Goal: Task Accomplishment & Management: Use online tool/utility

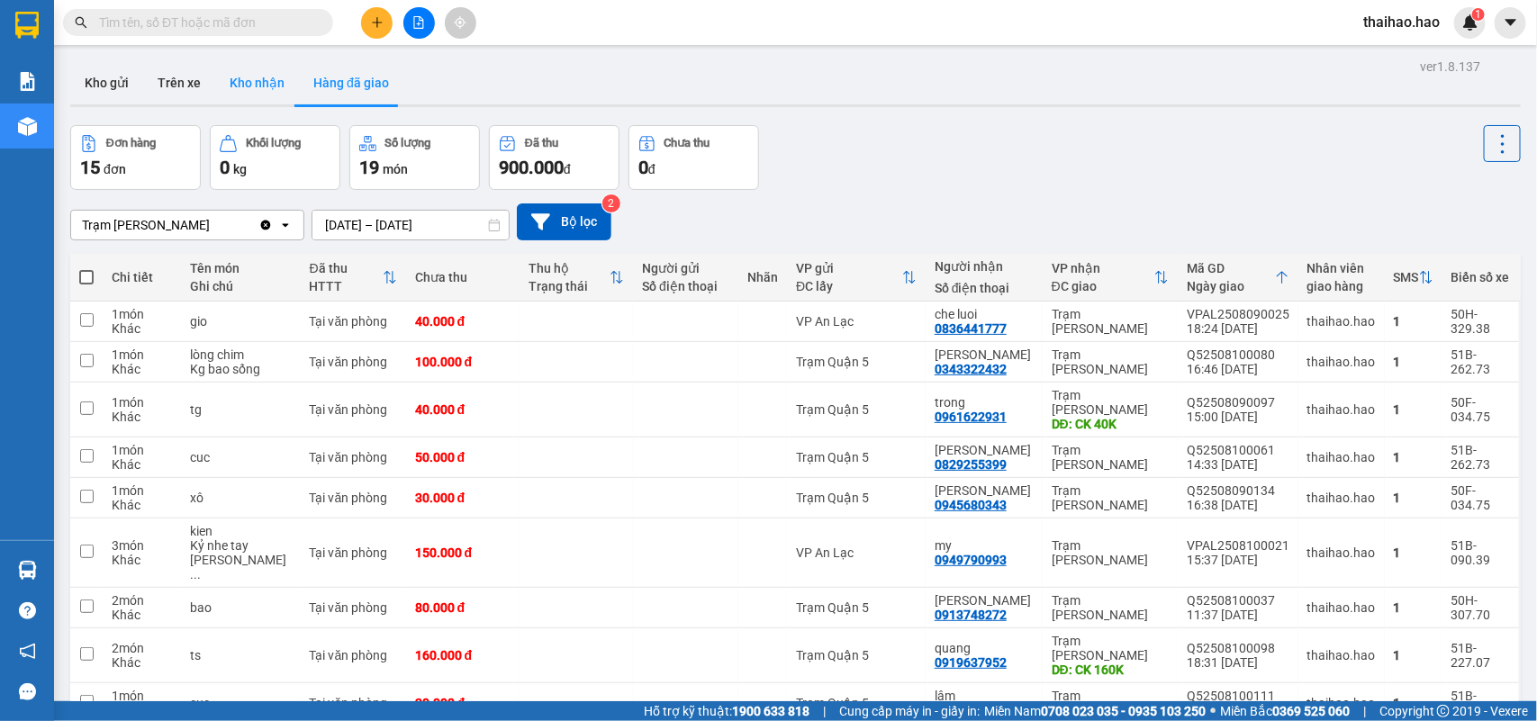
click at [240, 68] on button "Kho nhận" at bounding box center [257, 82] width 84 height 43
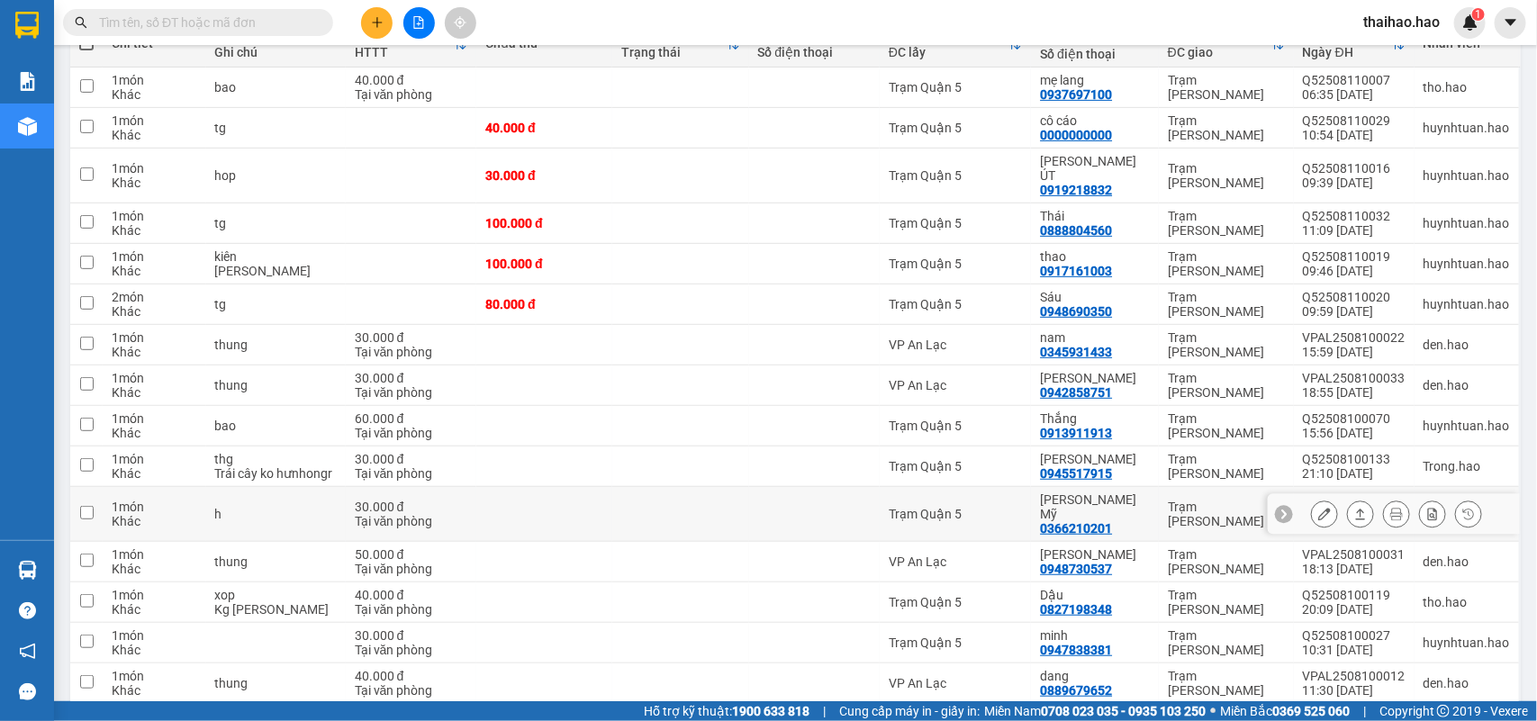
scroll to position [198, 0]
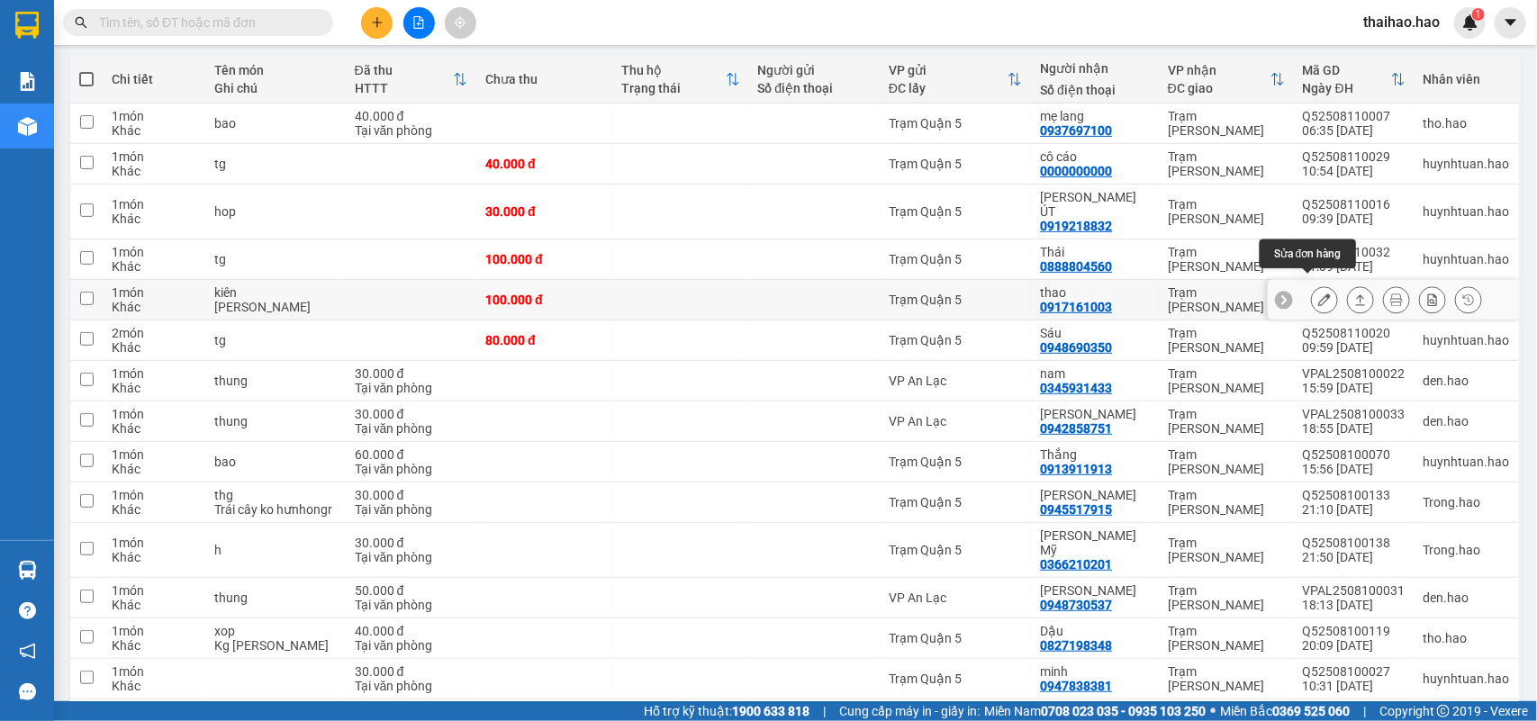
click at [1318, 294] on icon at bounding box center [1324, 300] width 13 height 13
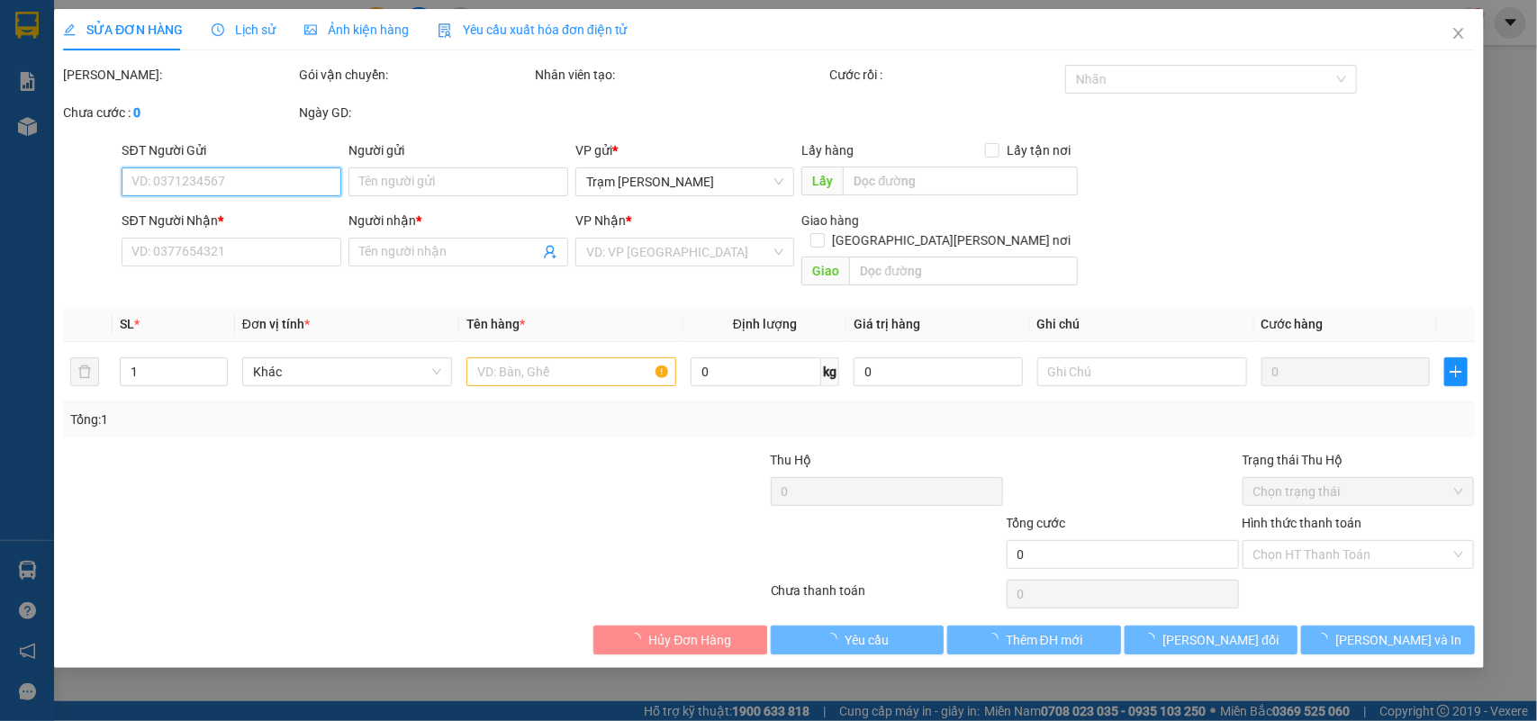
type input "0917161003"
type input "thao"
type input "100.000"
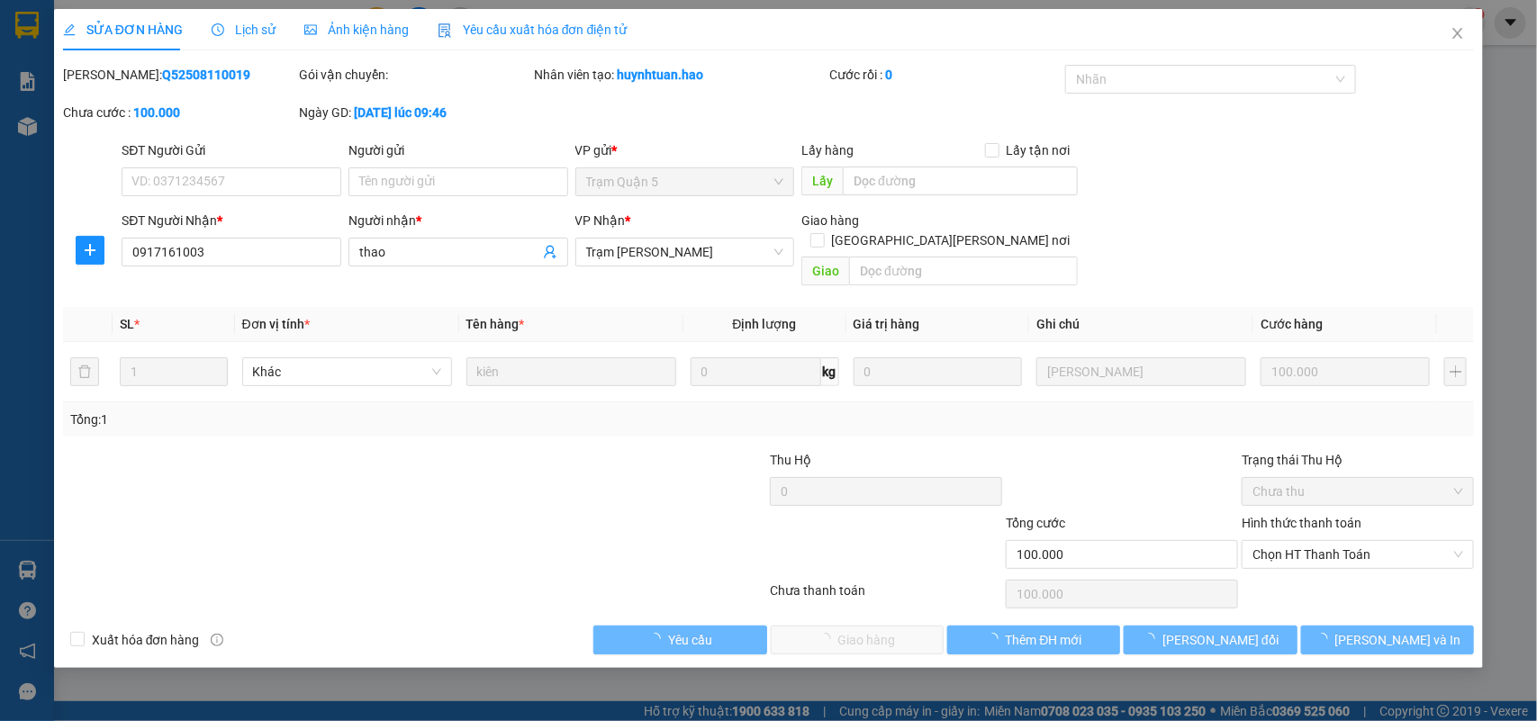
click at [345, 36] on span "Ảnh kiện hàng" at bounding box center [356, 30] width 104 height 14
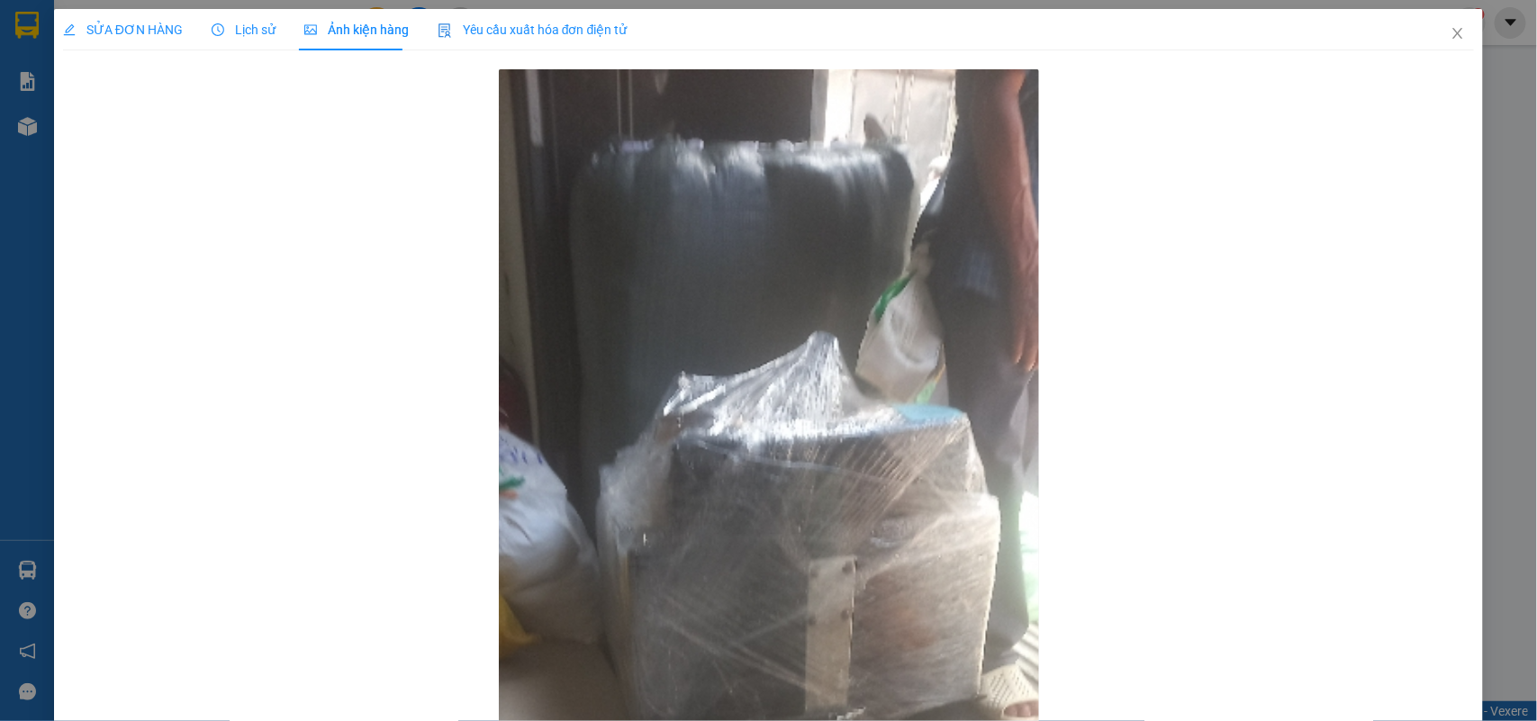
click at [227, 30] on span "Lịch sử" at bounding box center [244, 30] width 64 height 14
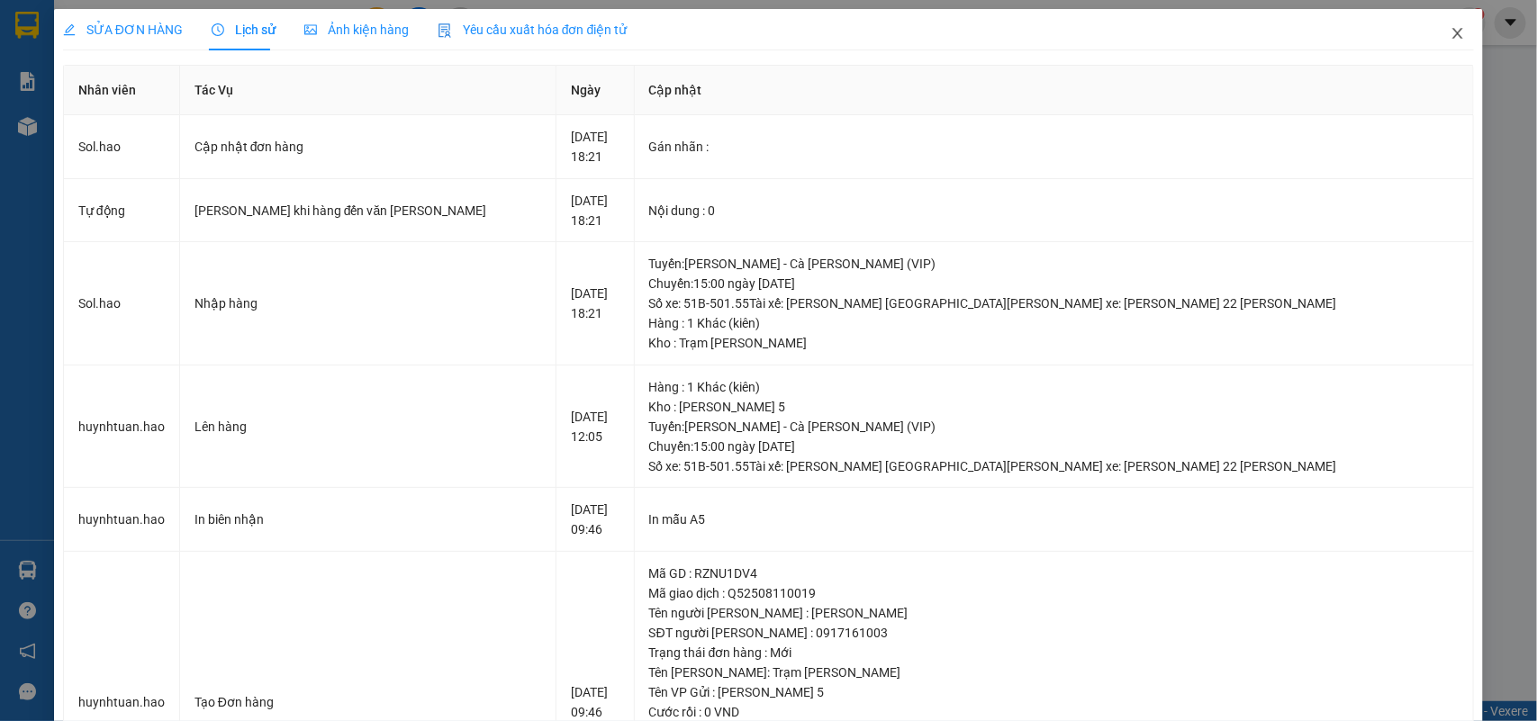
click at [1451, 36] on icon "close" at bounding box center [1458, 33] width 14 height 14
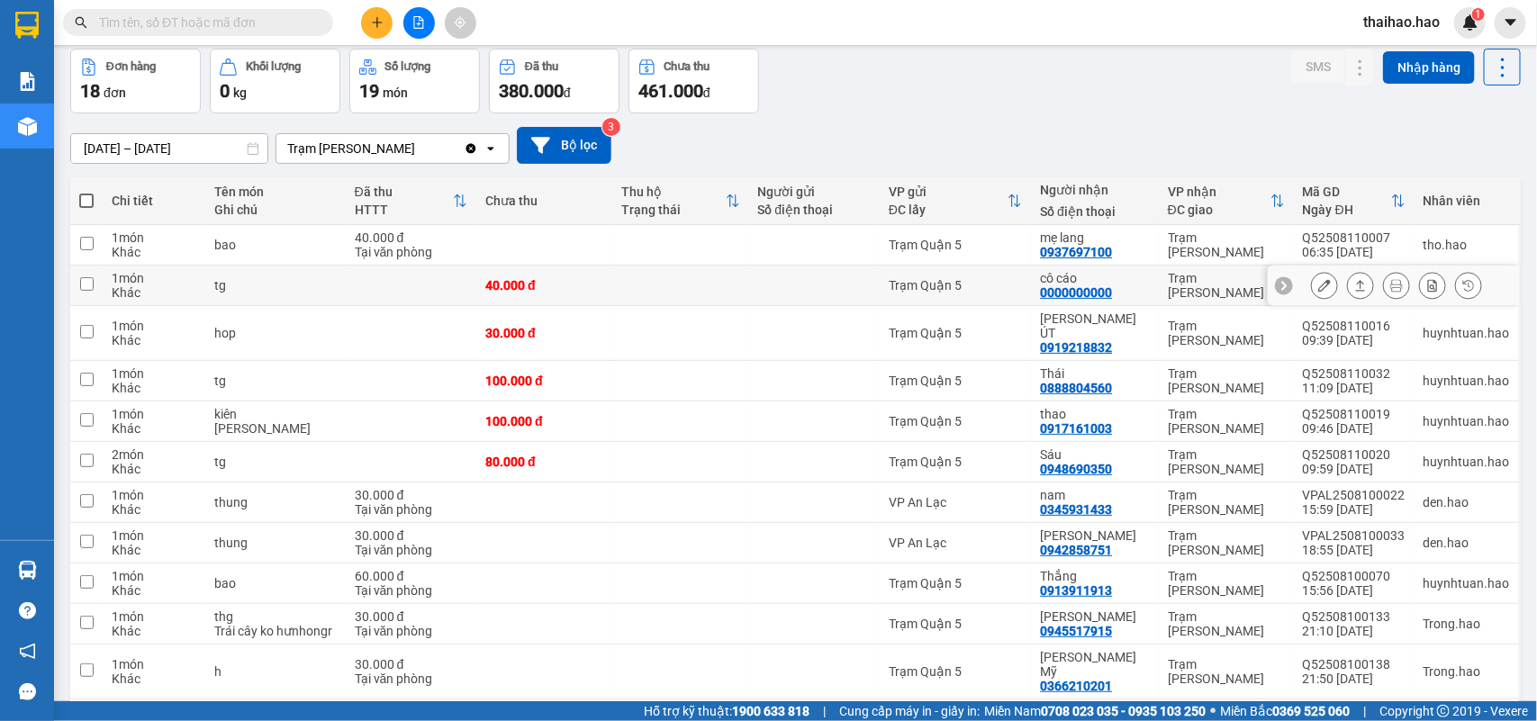
scroll to position [113, 0]
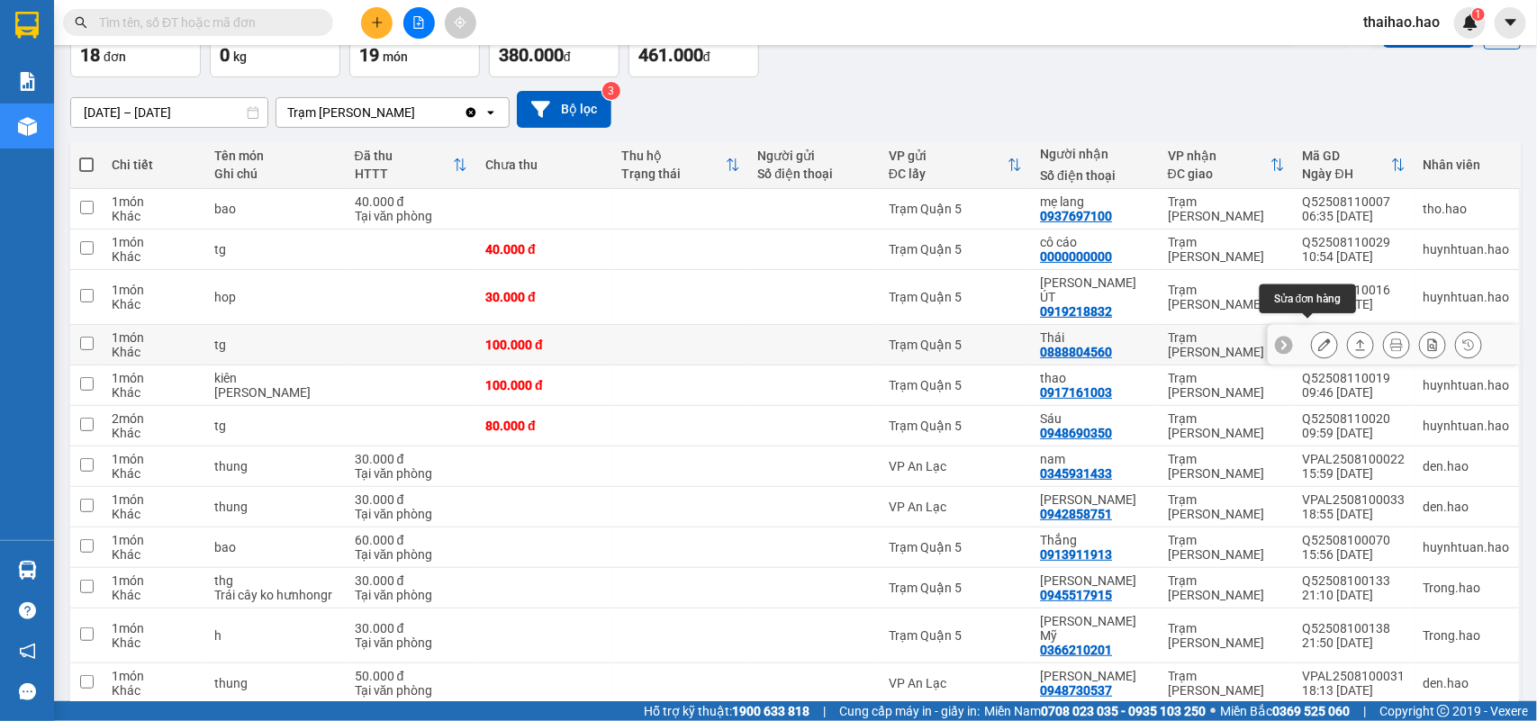
click at [1318, 339] on icon at bounding box center [1324, 345] width 13 height 13
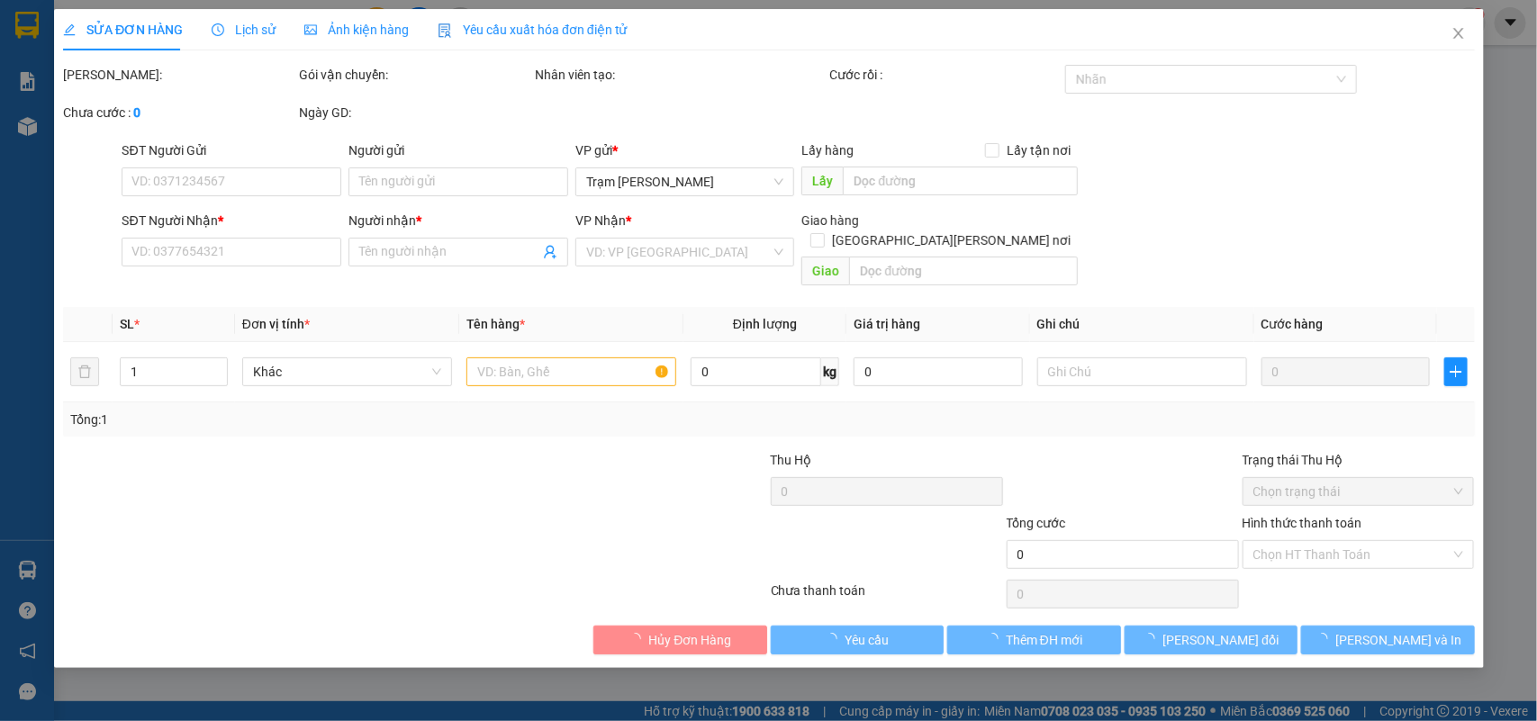
type input "0888804560"
type input "Thái"
type input "100.000"
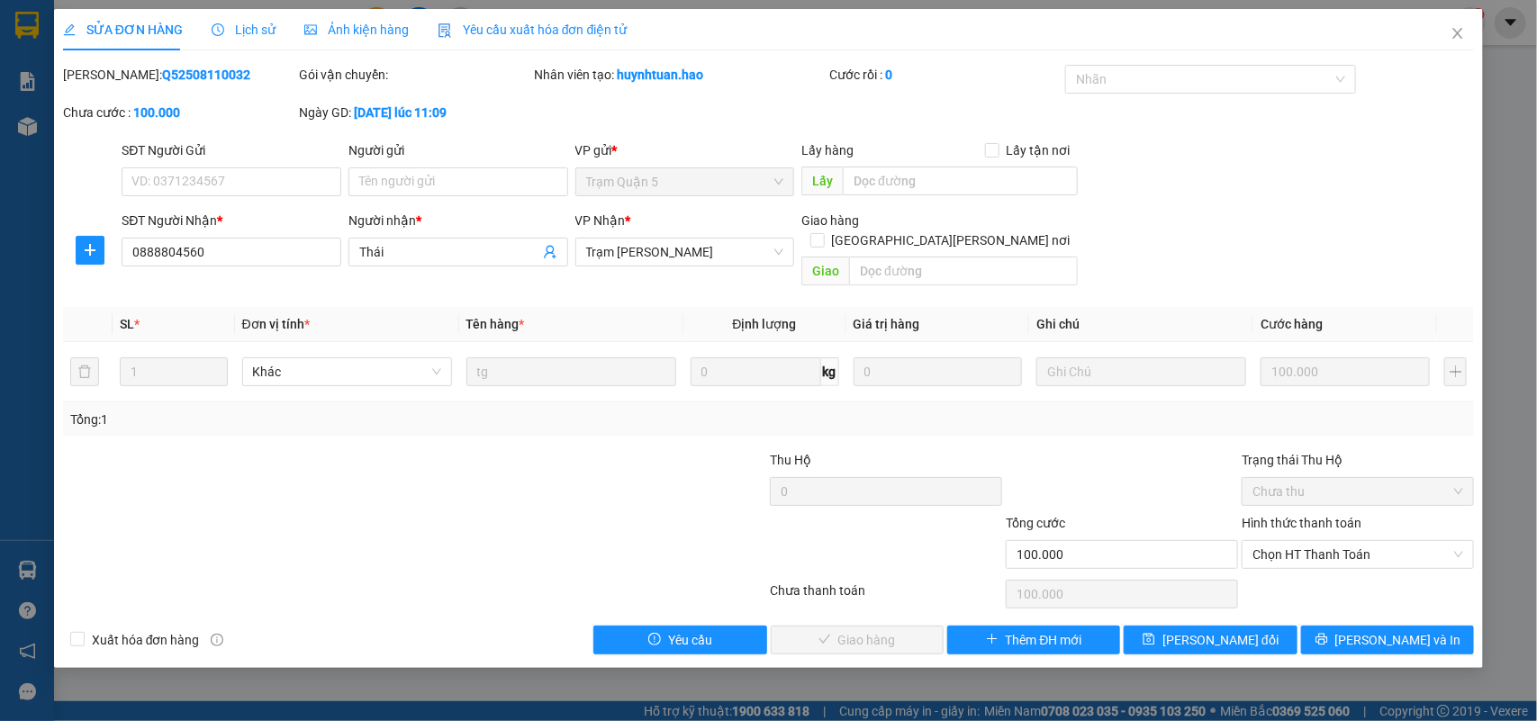
click at [338, 32] on span "Ảnh kiện hàng" at bounding box center [356, 30] width 104 height 14
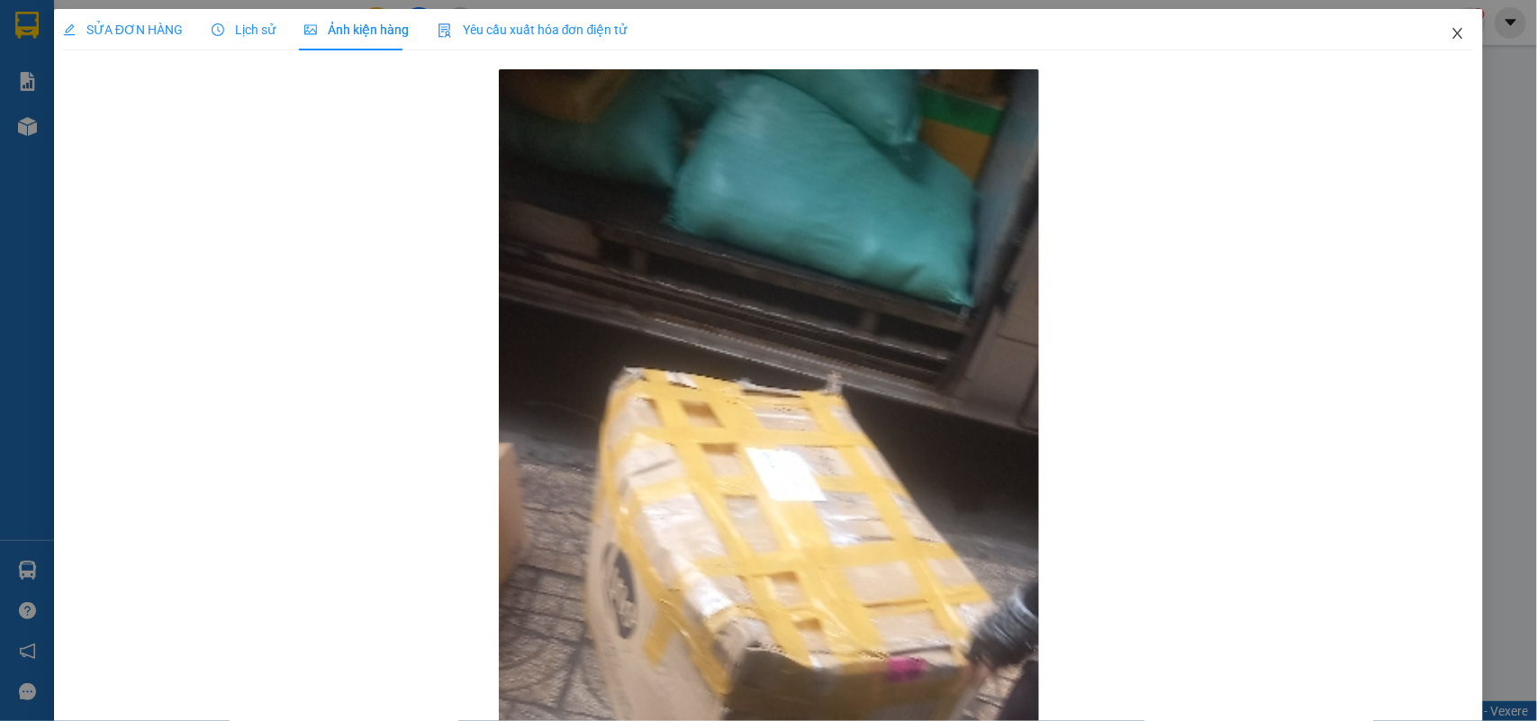
click at [1451, 32] on icon "close" at bounding box center [1458, 33] width 14 height 14
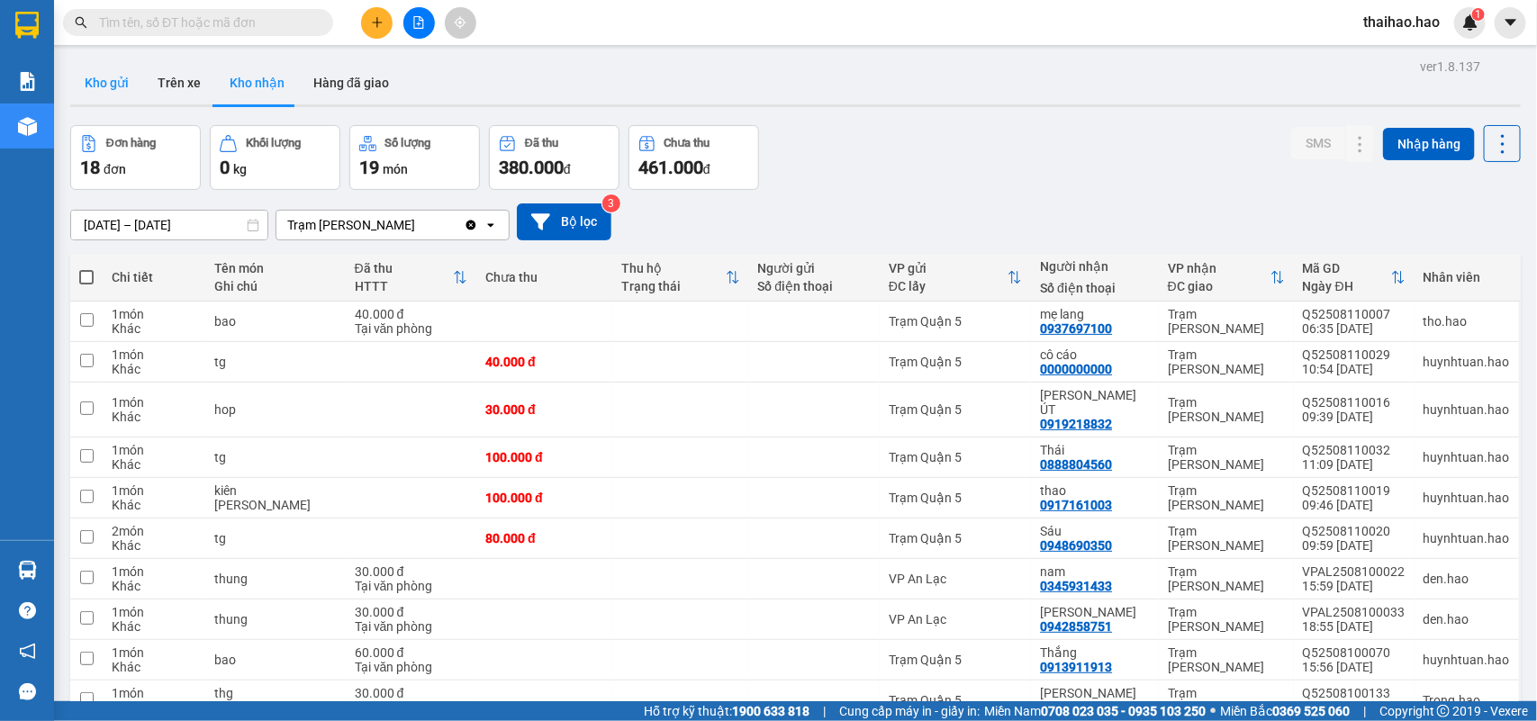
click at [122, 77] on button "Kho gửi" at bounding box center [106, 82] width 73 height 43
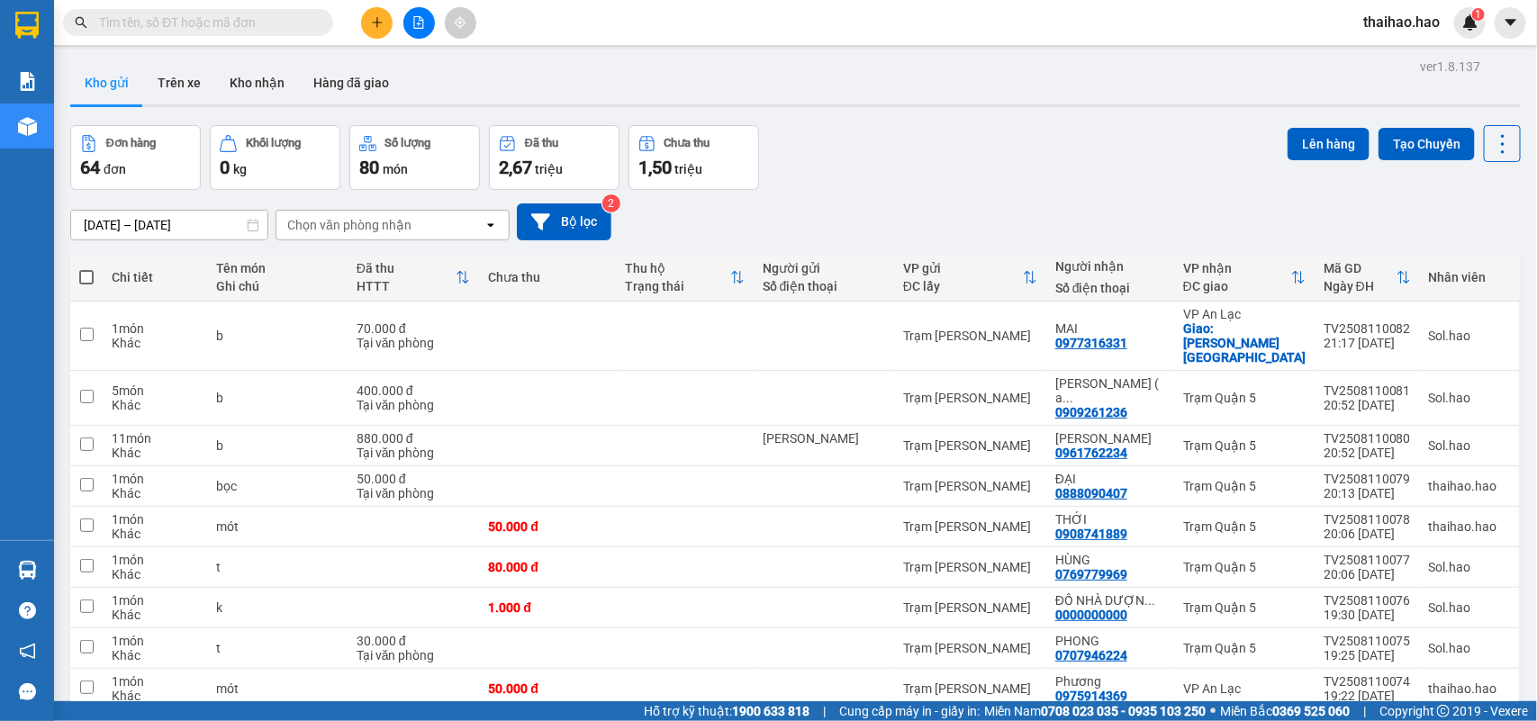
click at [86, 271] on span at bounding box center [86, 277] width 14 height 14
click at [86, 268] on input "checkbox" at bounding box center [86, 268] width 0 height 0
checkbox input "true"
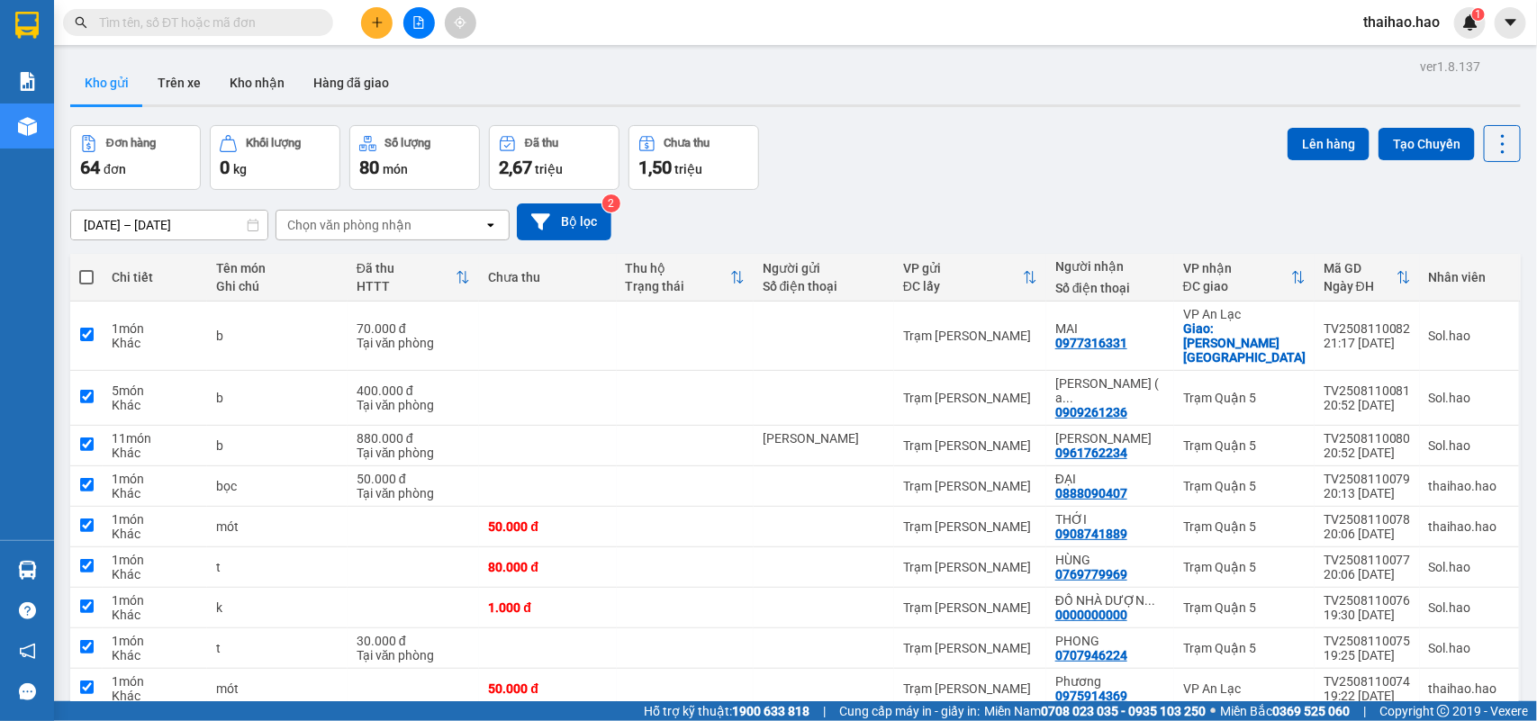
checkbox input "true"
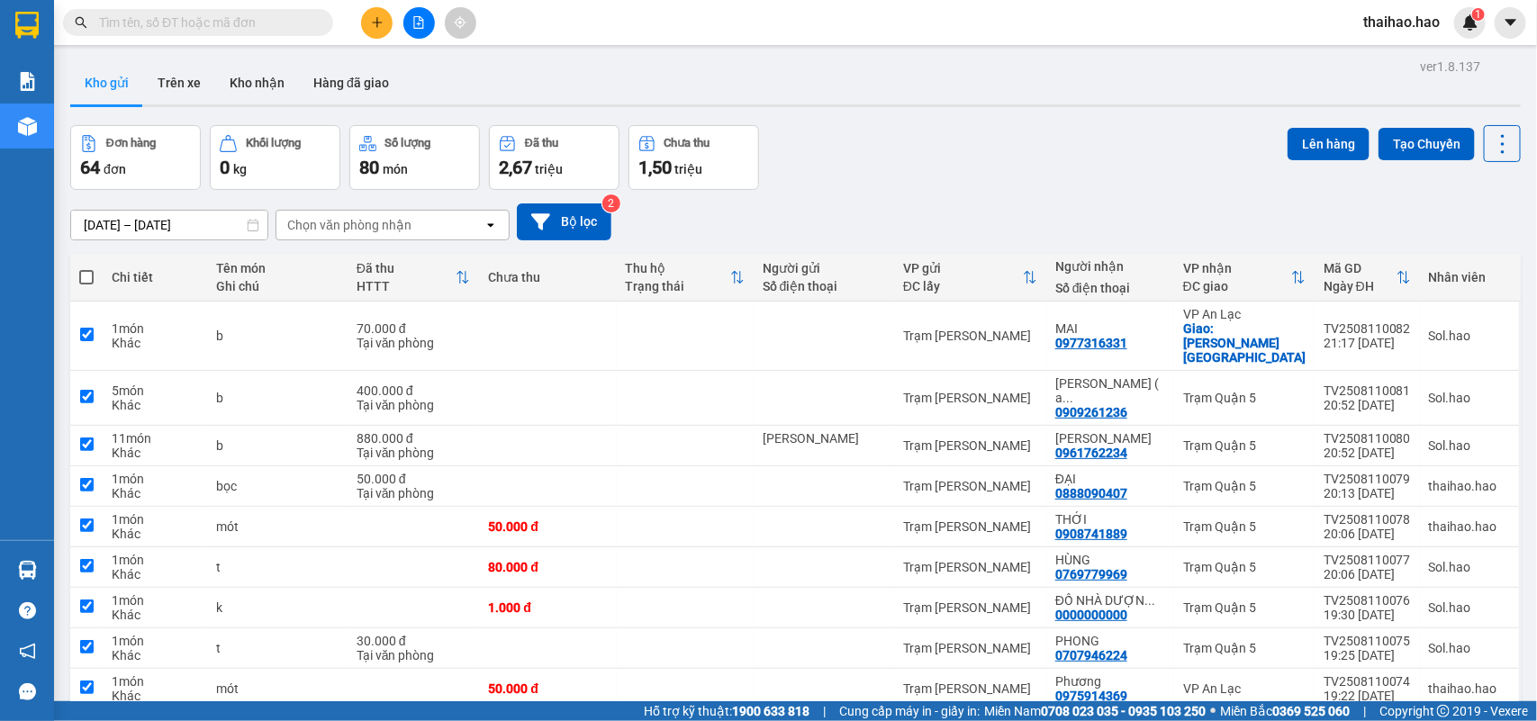
checkbox input "true"
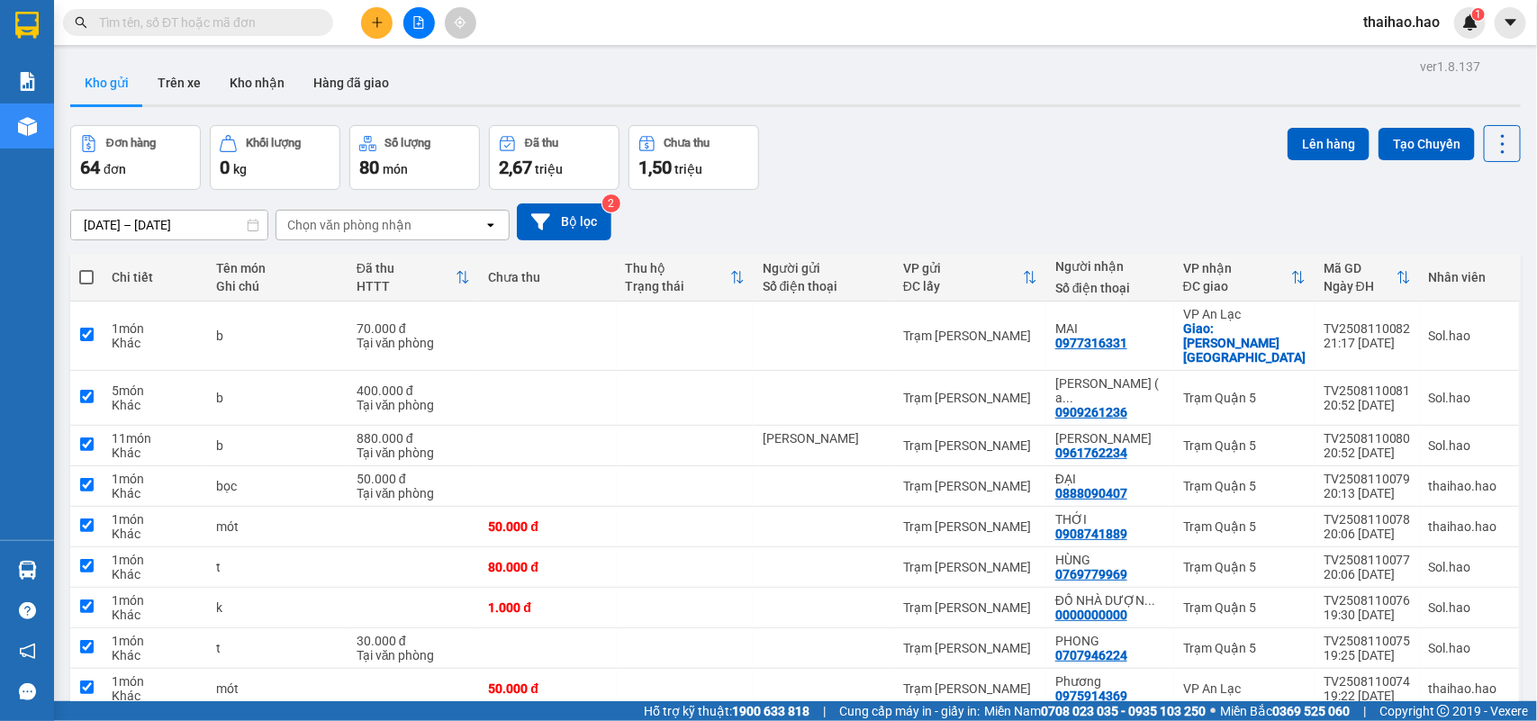
checkbox input "true"
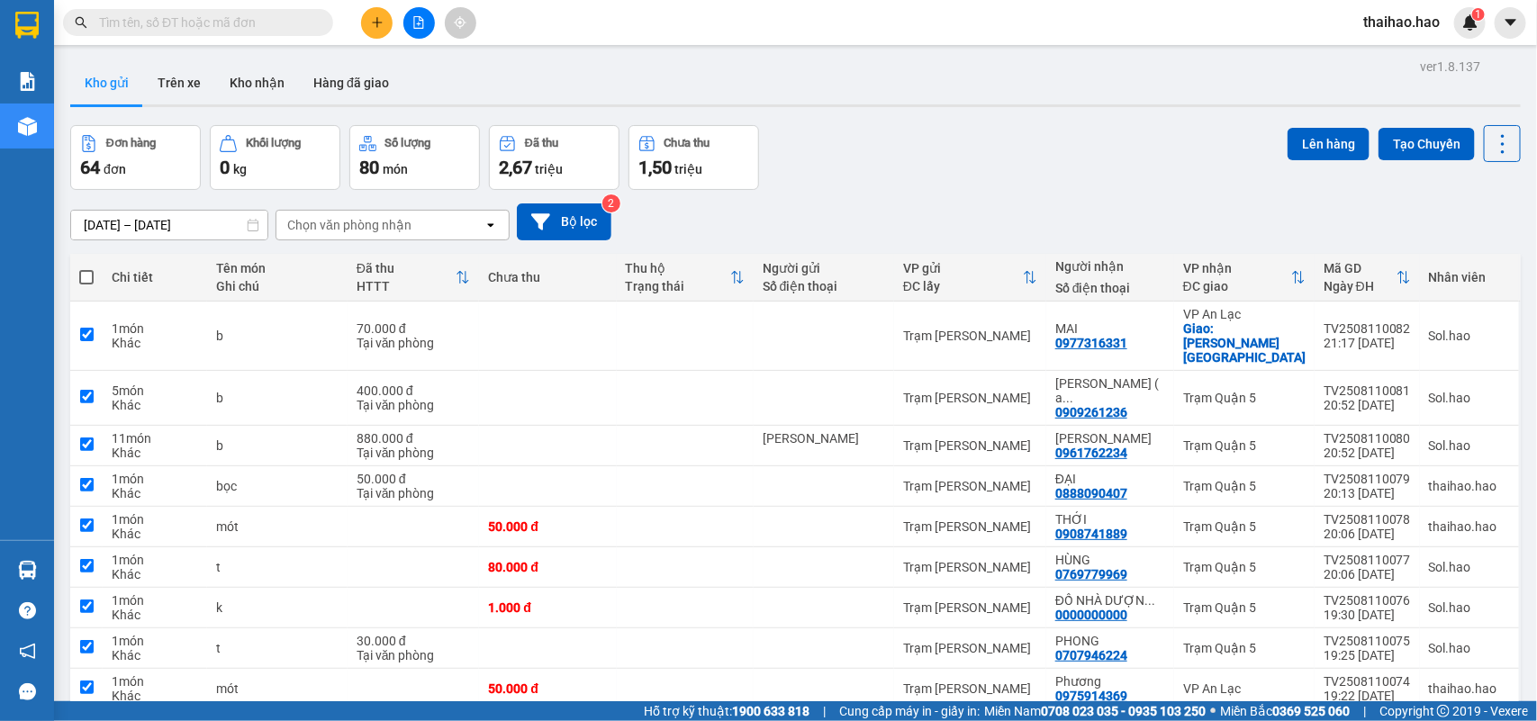
checkbox input "true"
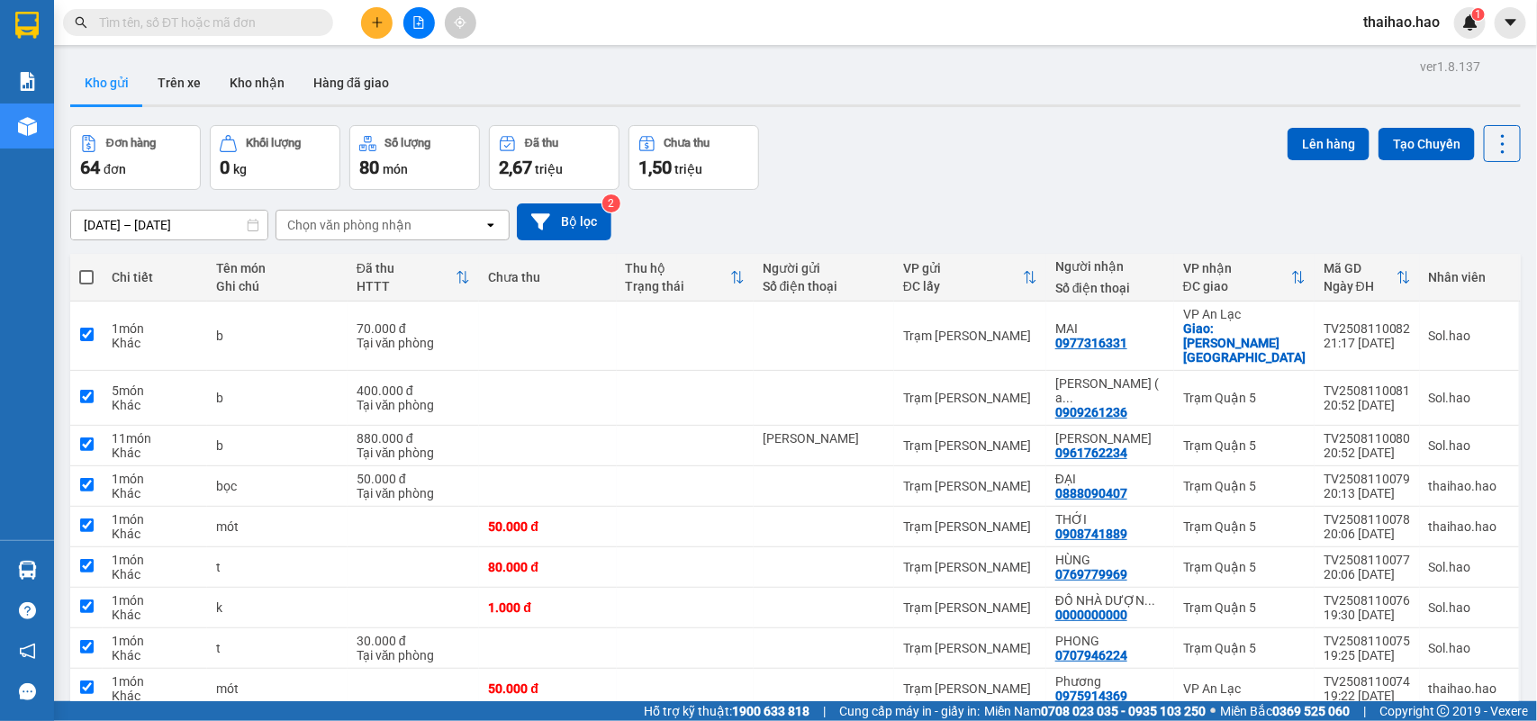
checkbox input "true"
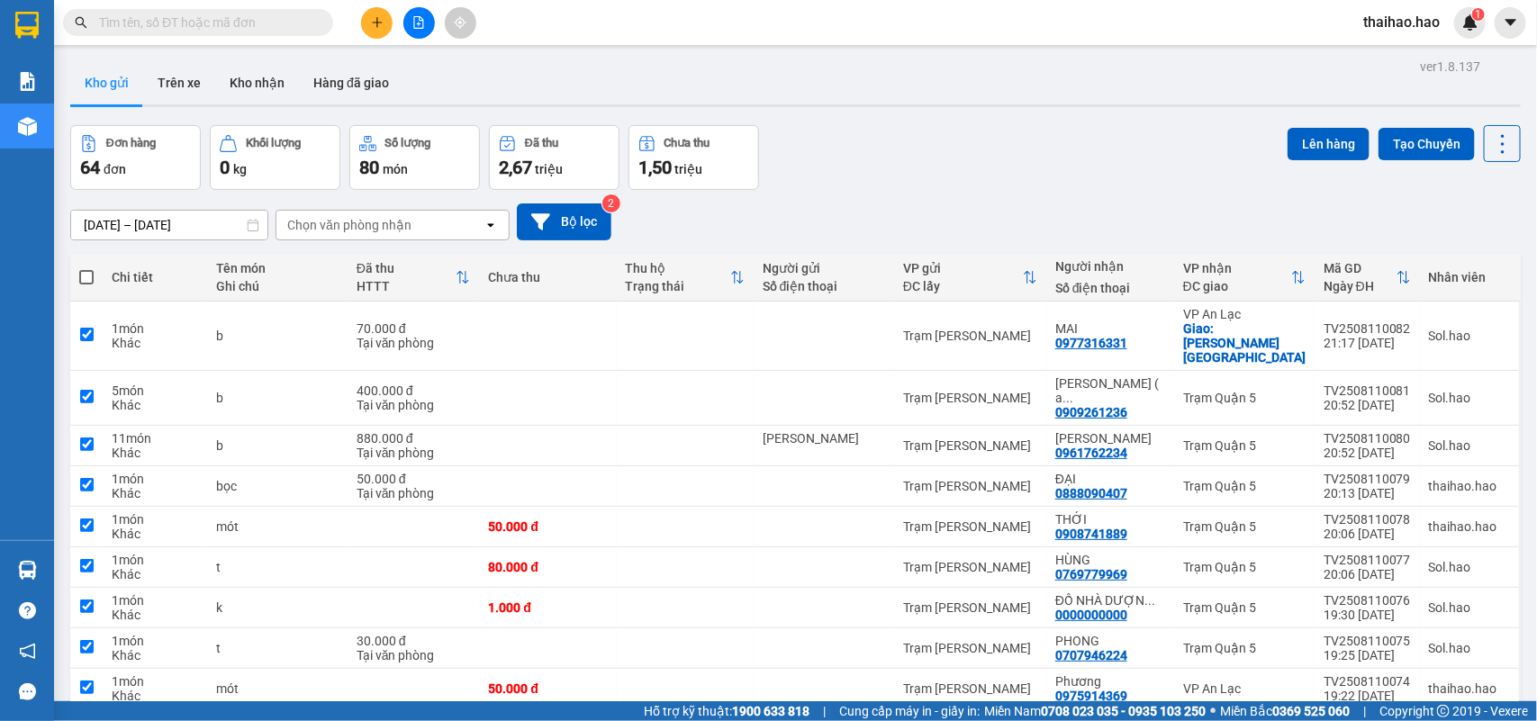
checkbox input "true"
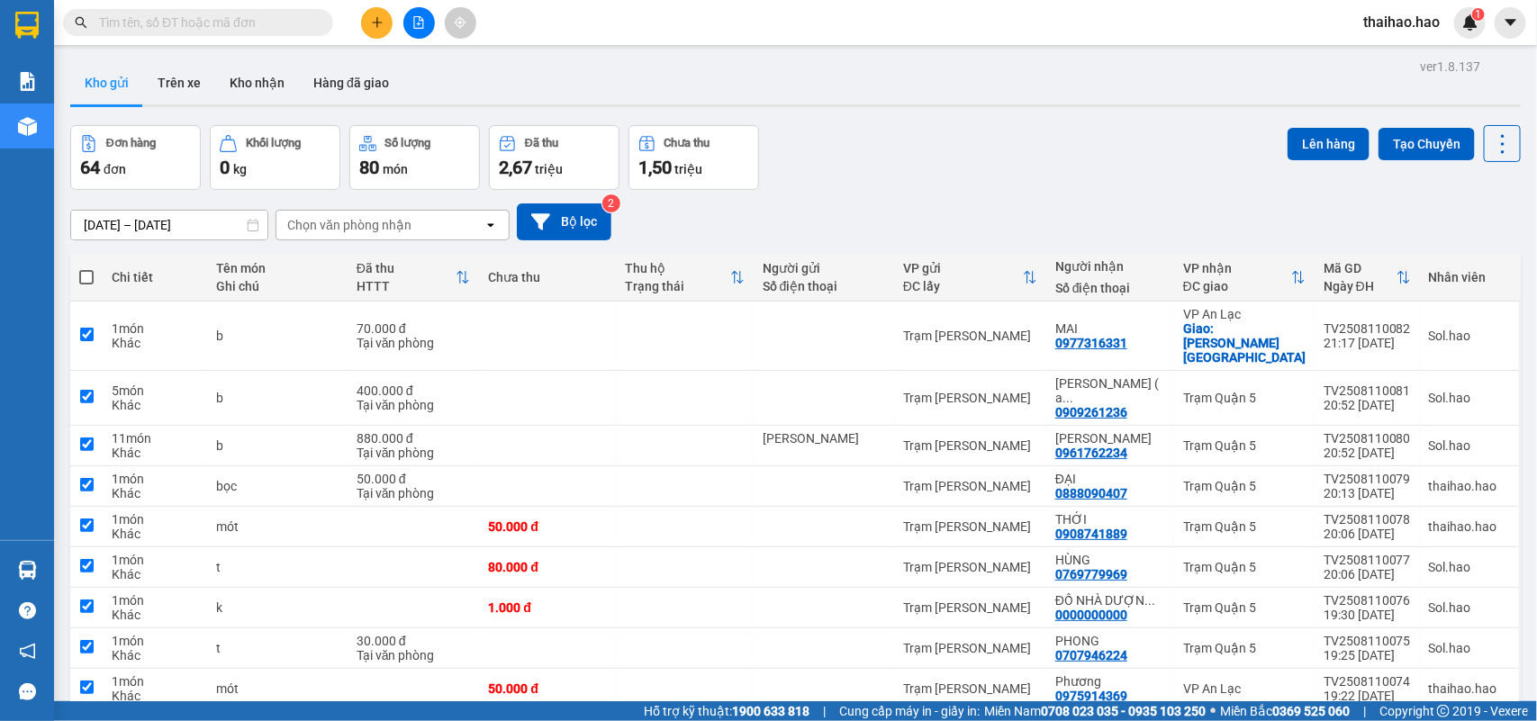
checkbox input "true"
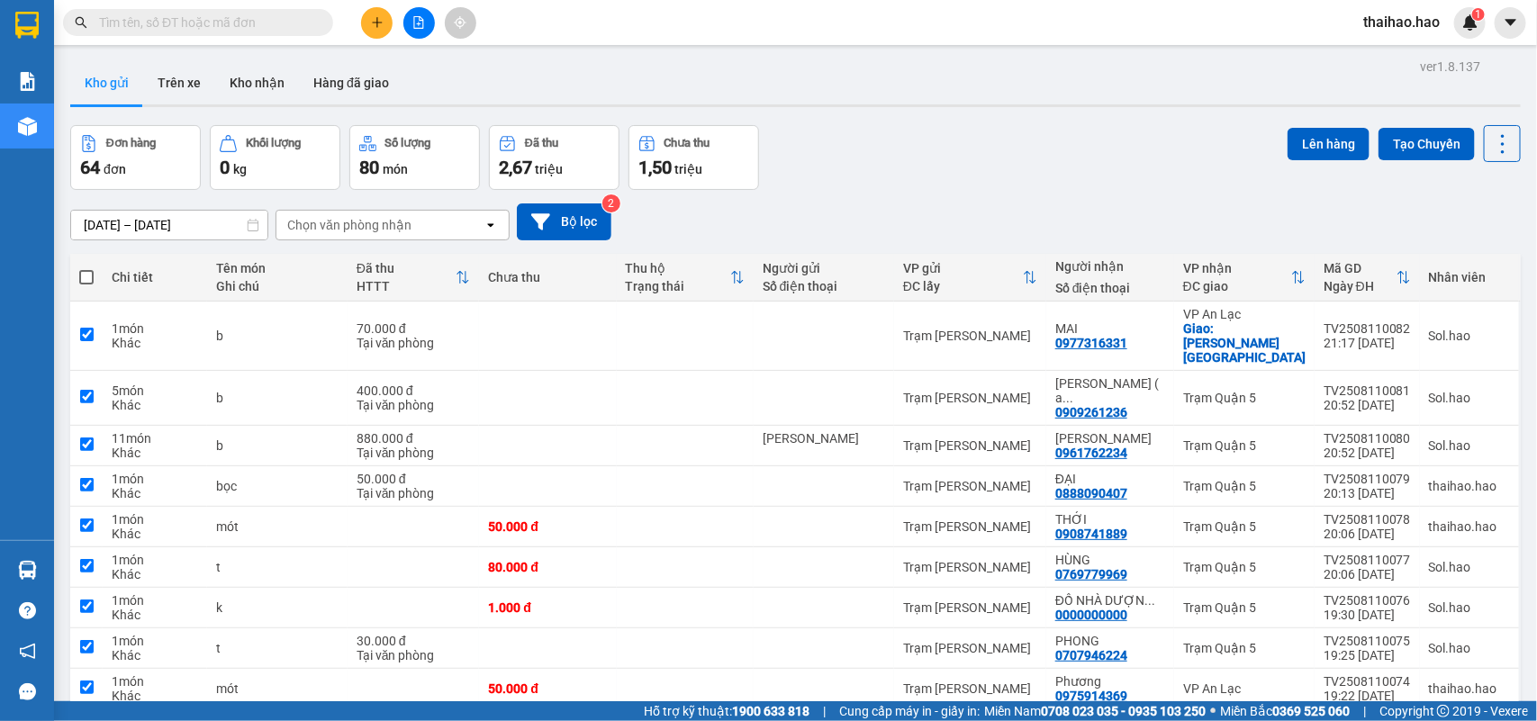
checkbox input "true"
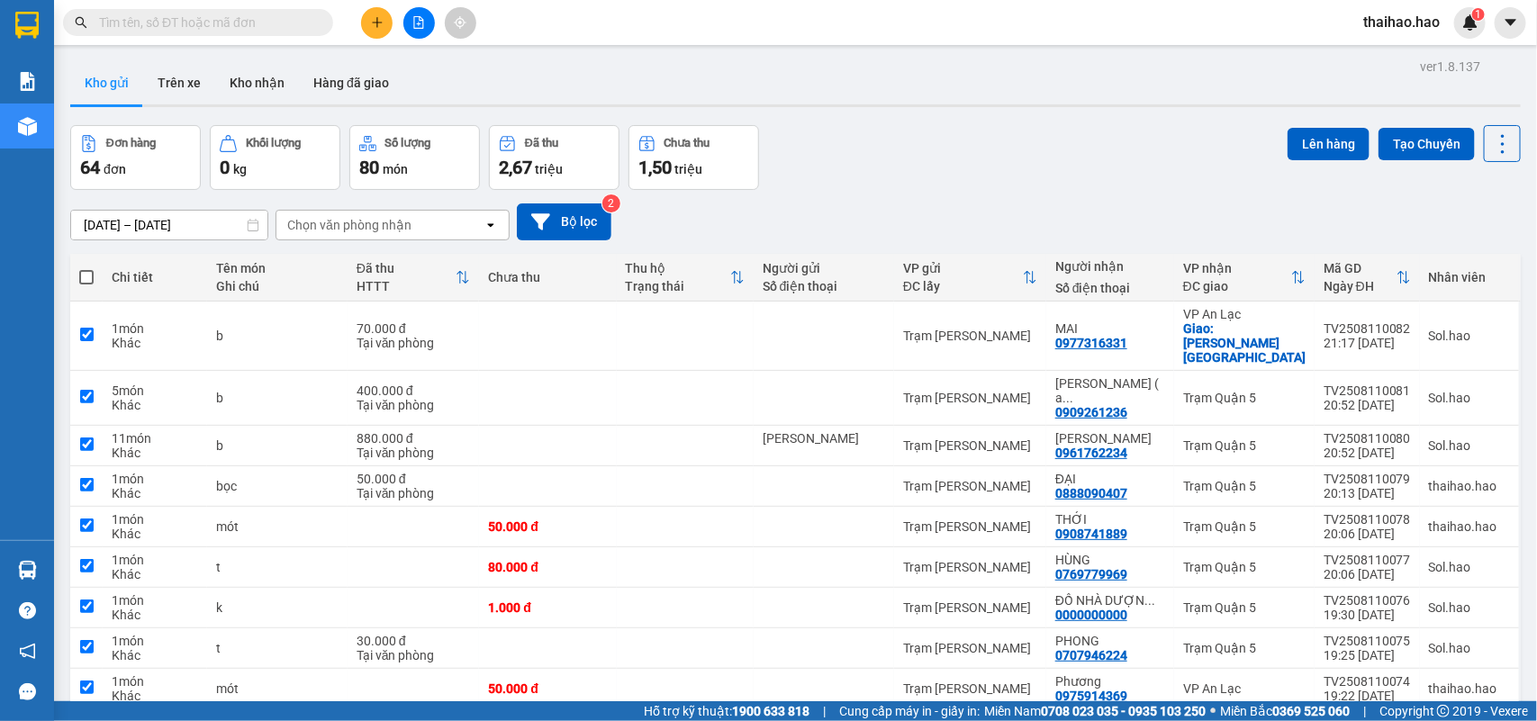
checkbox input "true"
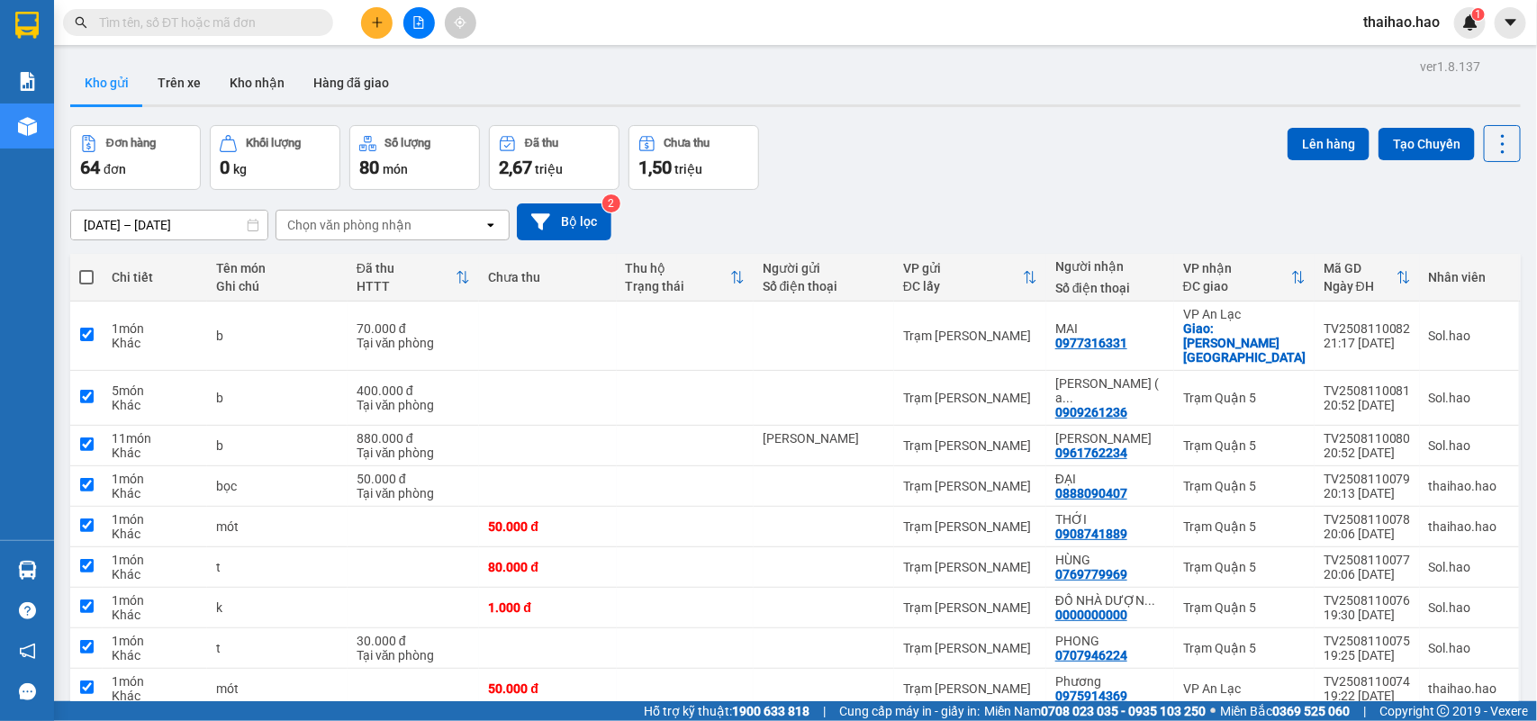
checkbox input "true"
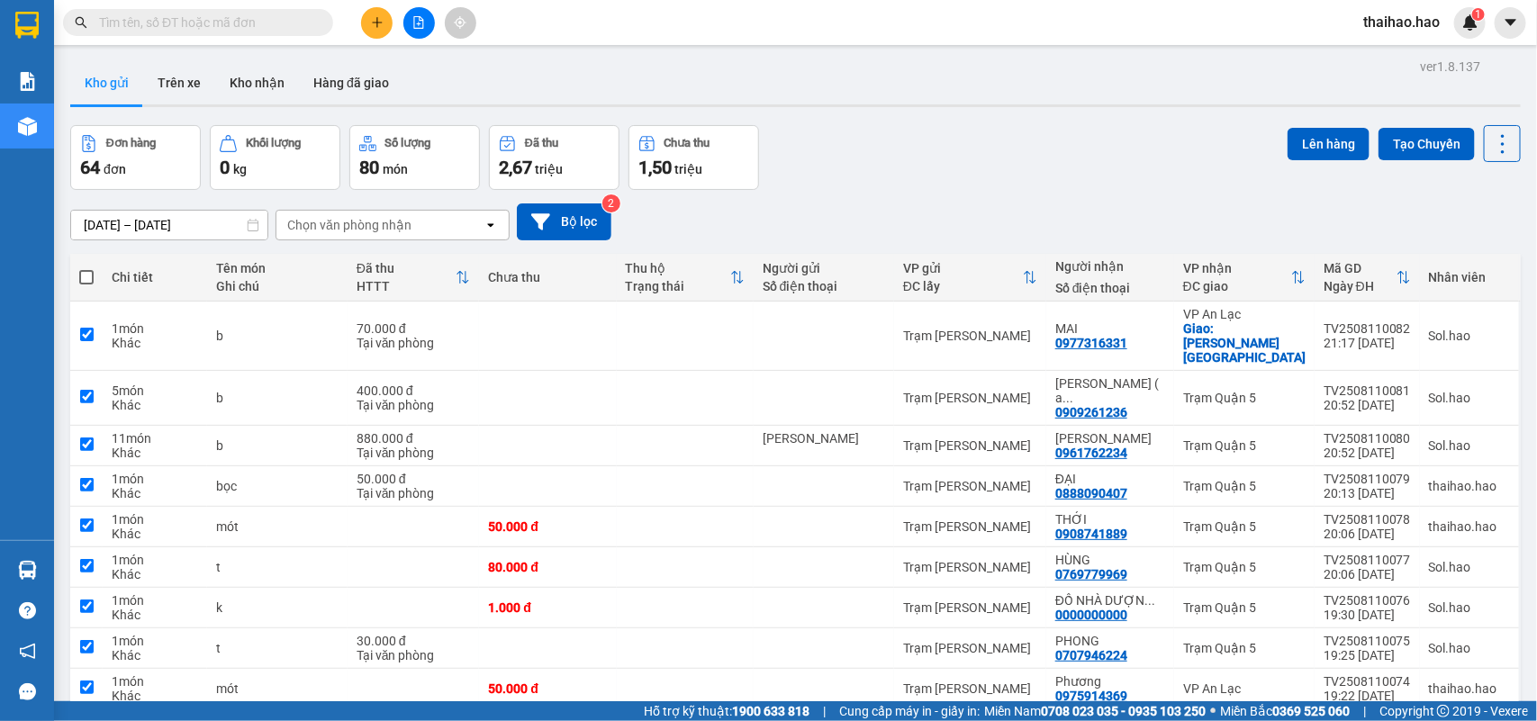
checkbox input "true"
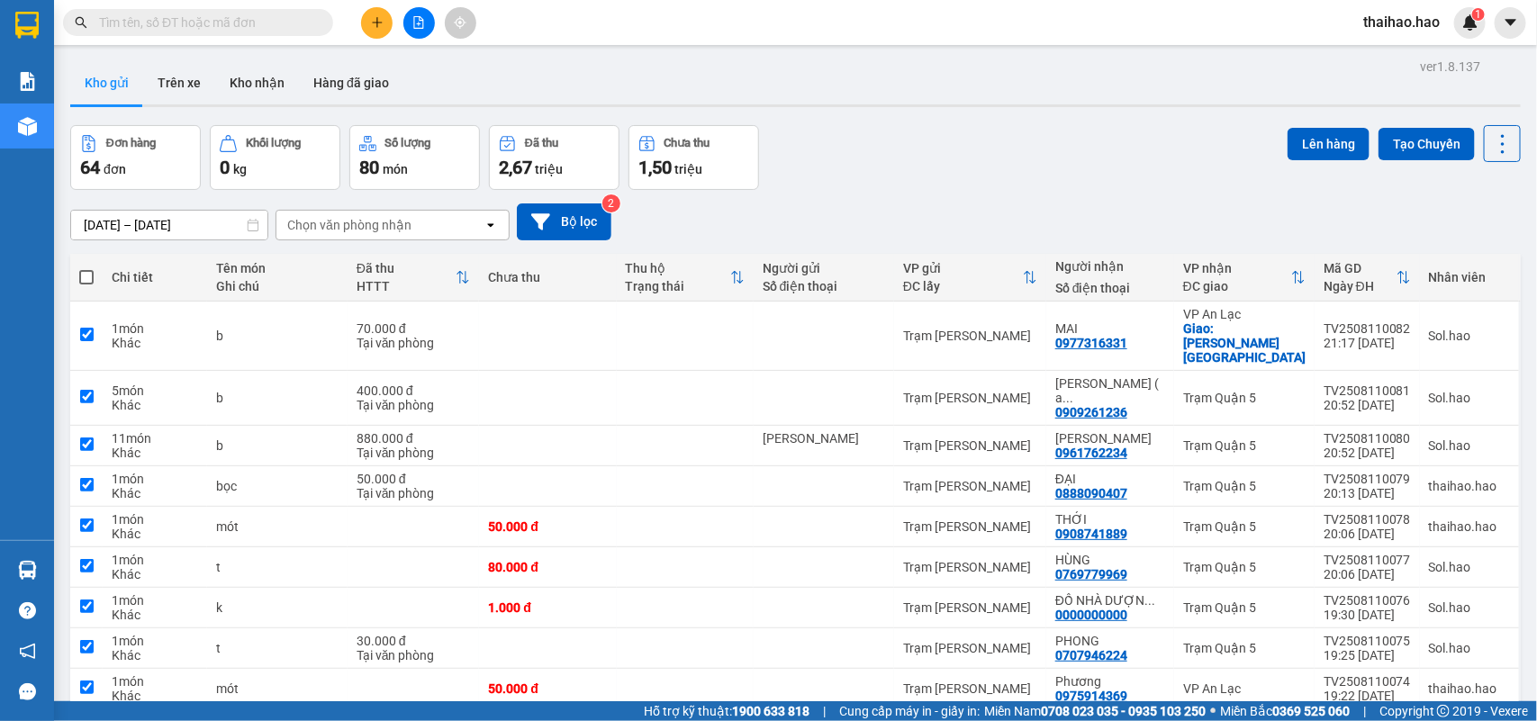
checkbox input "true"
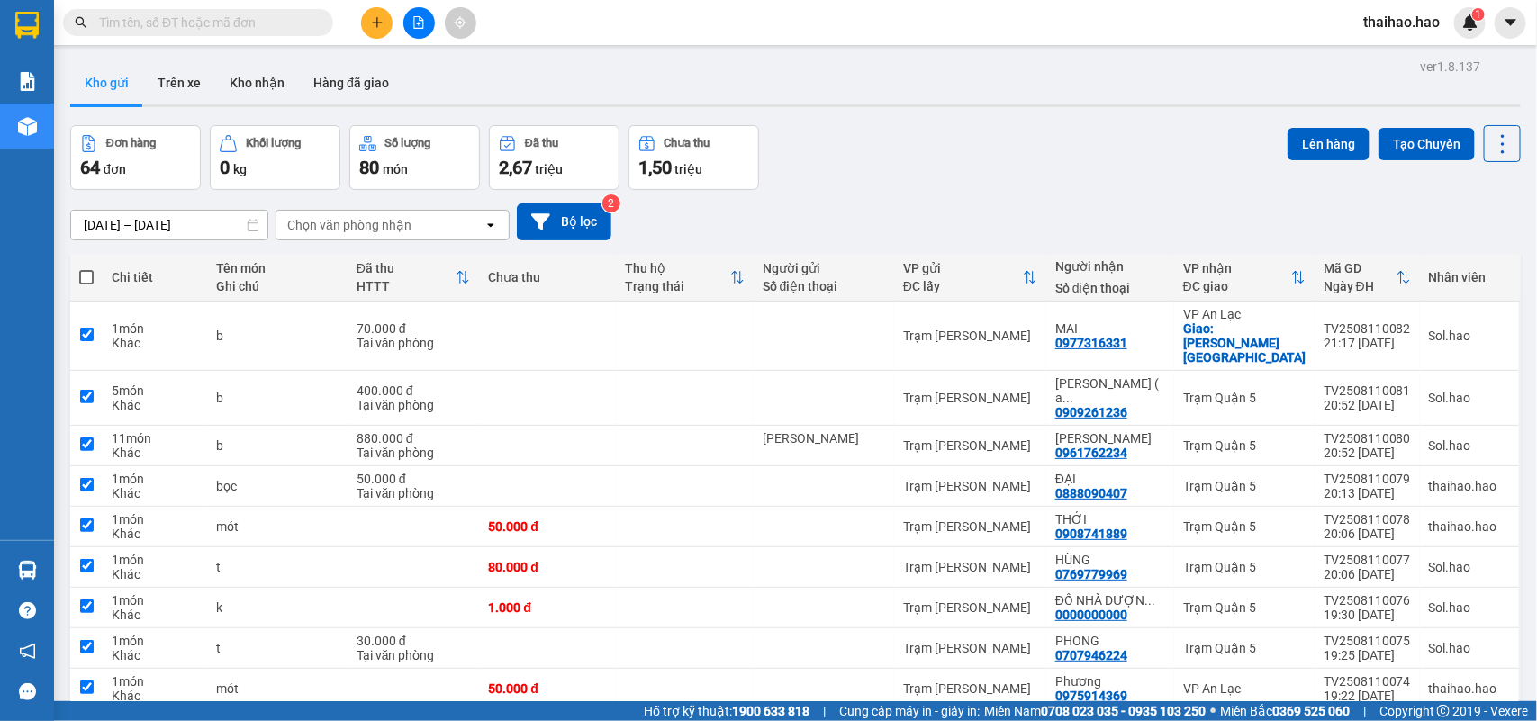
checkbox input "true"
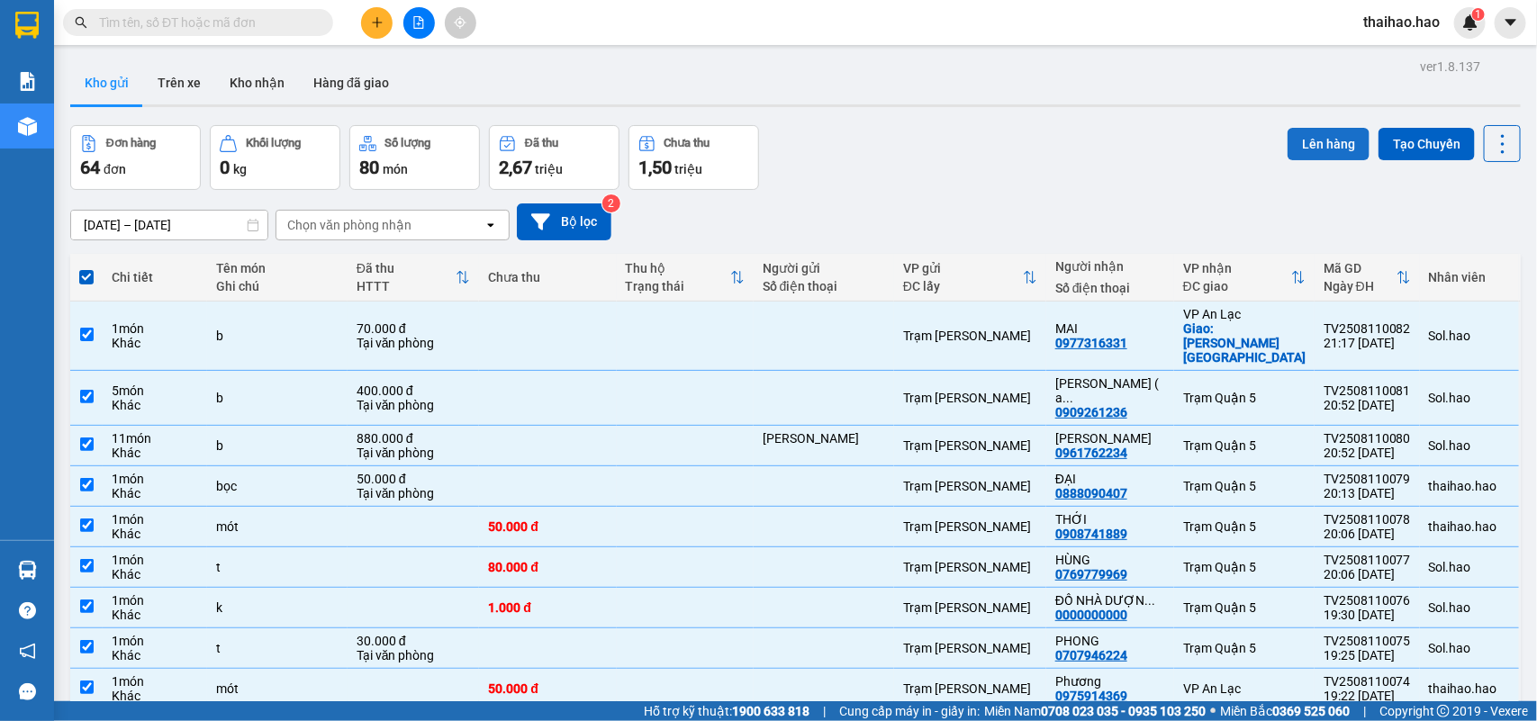
click at [1316, 140] on button "Lên hàng" at bounding box center [1329, 144] width 82 height 32
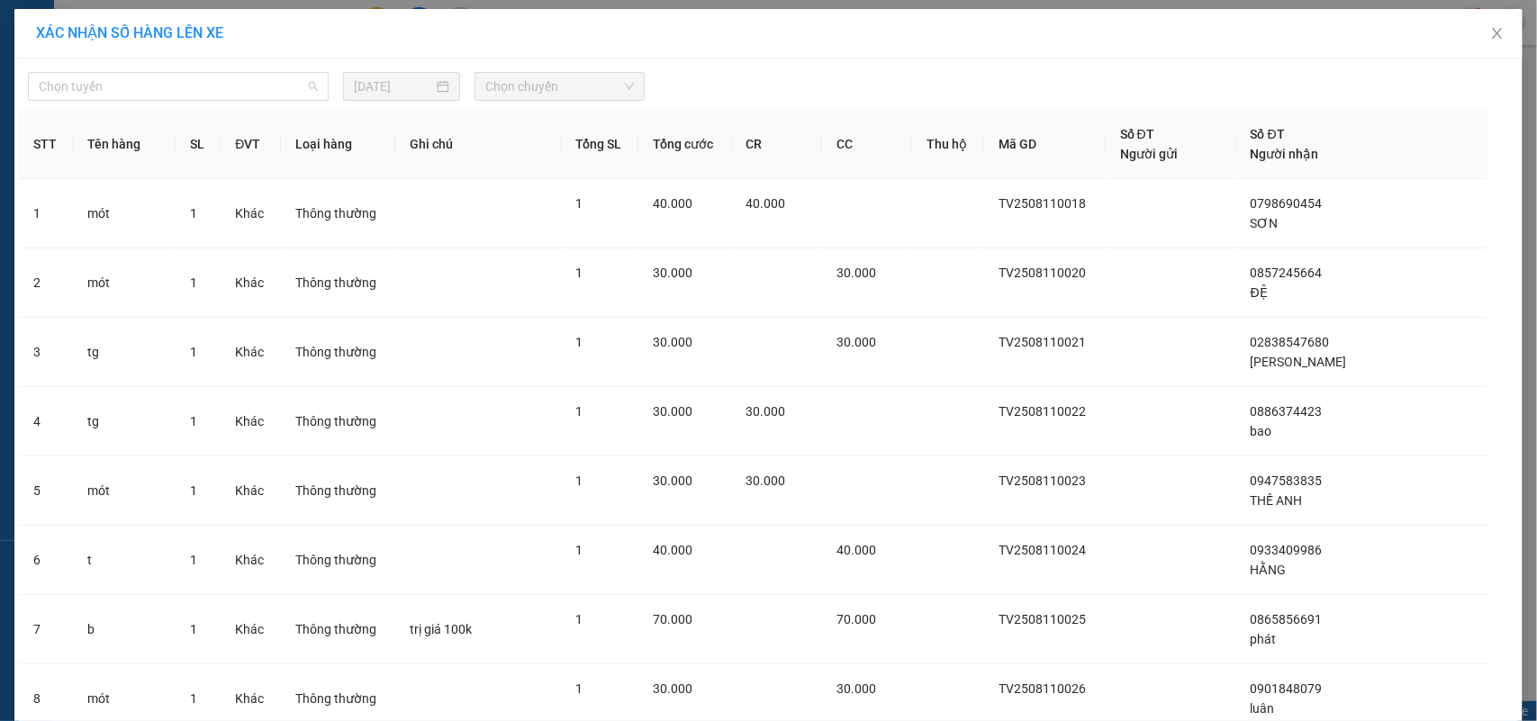
drag, startPoint x: 255, startPoint y: 87, endPoint x: 249, endPoint y: 135, distance: 48.1
click at [254, 87] on span "Chọn tuyến" at bounding box center [178, 86] width 279 height 27
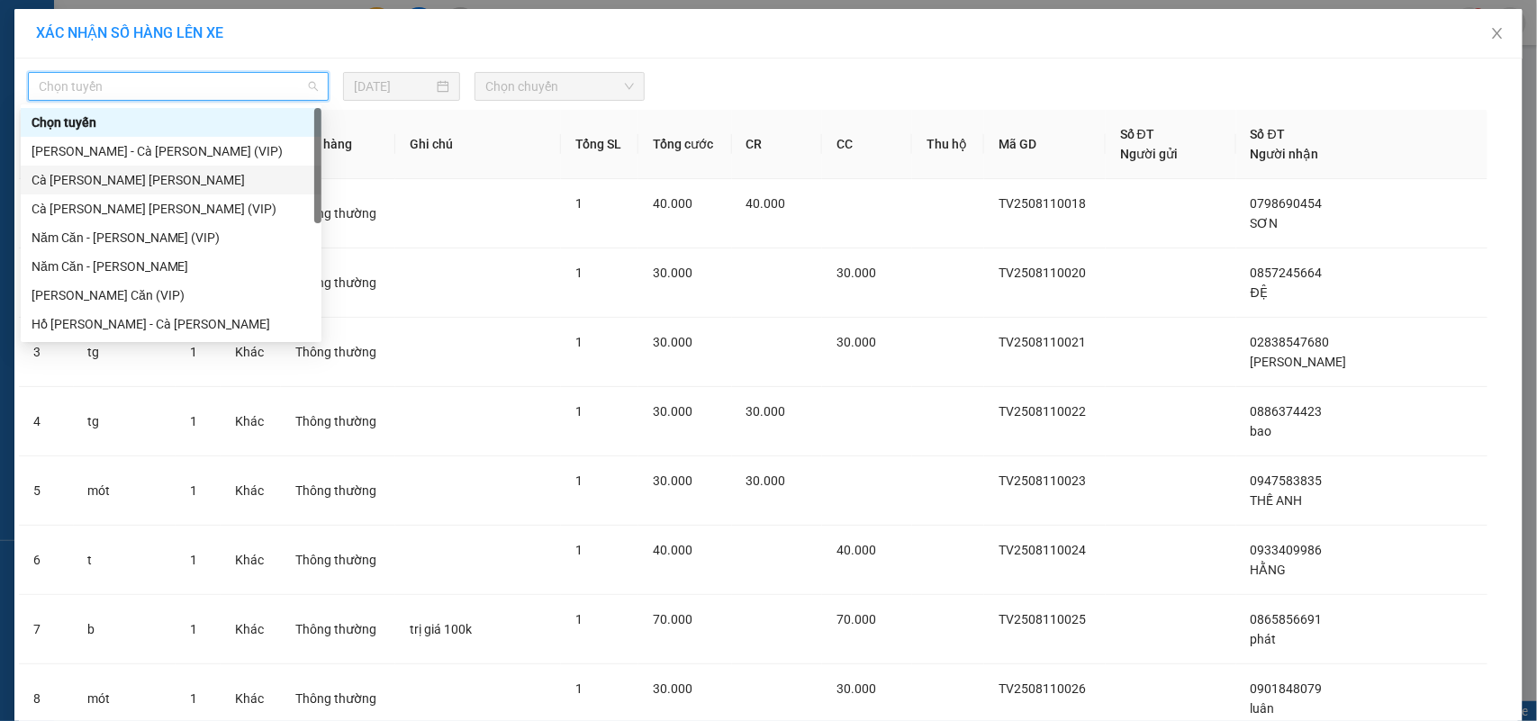
click at [180, 174] on div "Cà [PERSON_NAME] [PERSON_NAME]" at bounding box center [171, 180] width 279 height 20
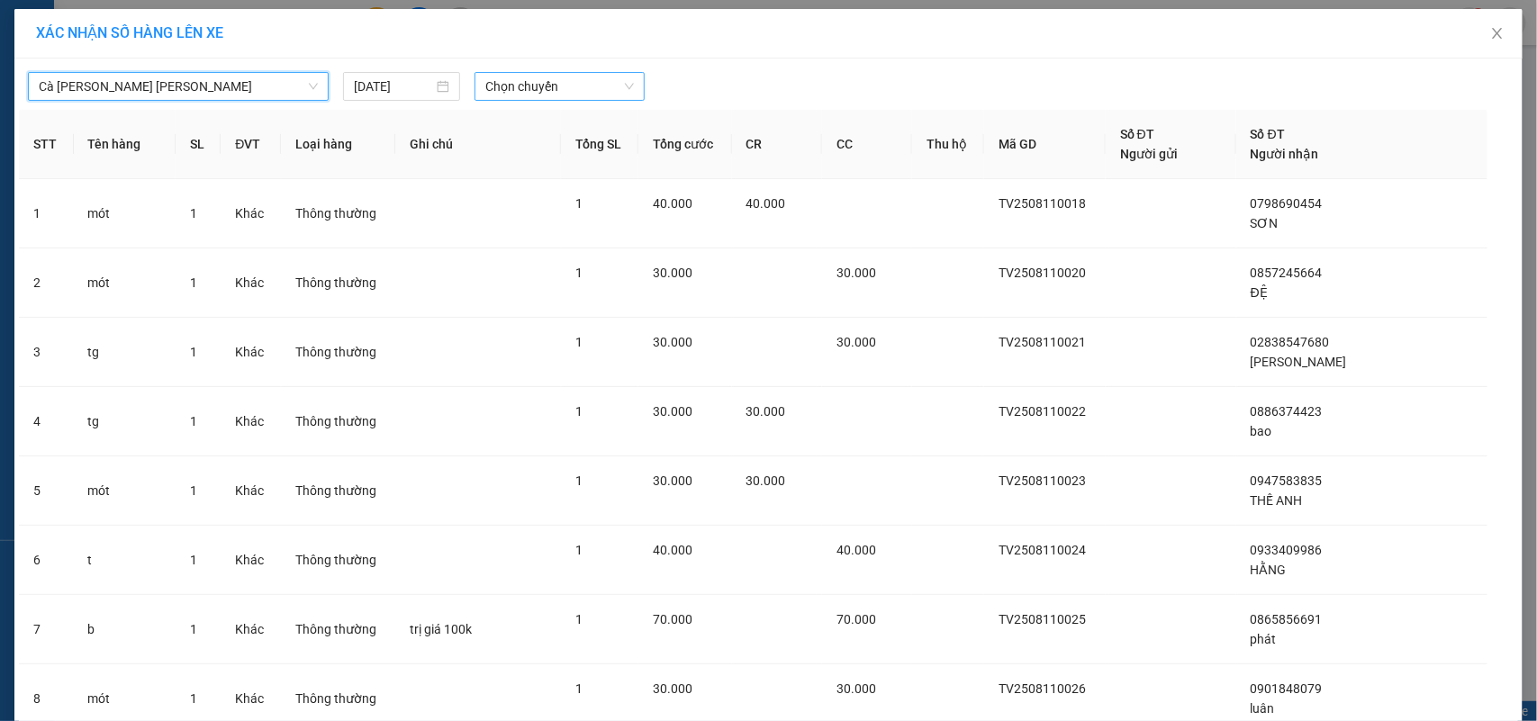
drag, startPoint x: 527, startPoint y: 78, endPoint x: 528, endPoint y: 100, distance: 21.6
click at [528, 81] on span "Chọn chuyến" at bounding box center [559, 86] width 148 height 27
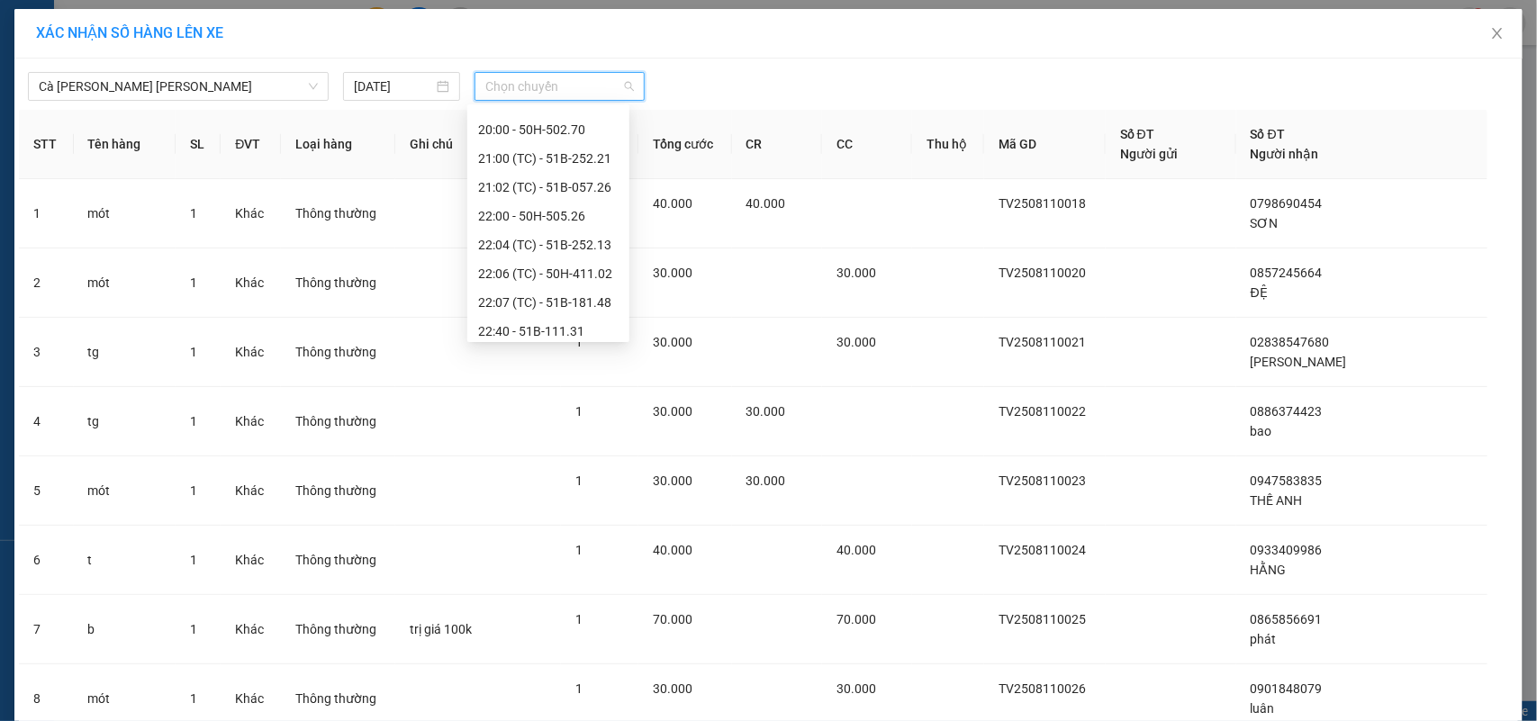
scroll to position [316, 0]
click at [550, 268] on div "22:07 (TC) - 51B-181.48" at bounding box center [548, 268] width 140 height 20
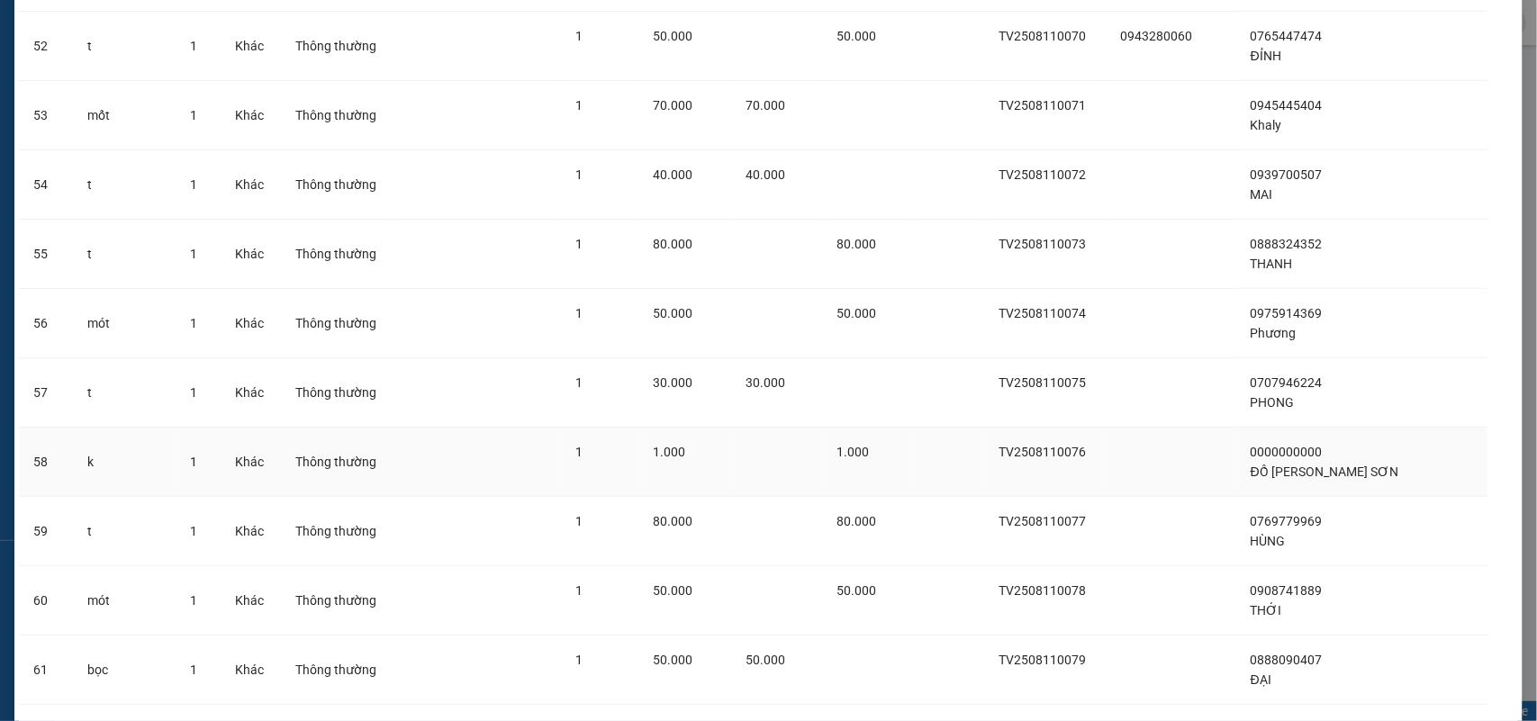
scroll to position [4050, 0]
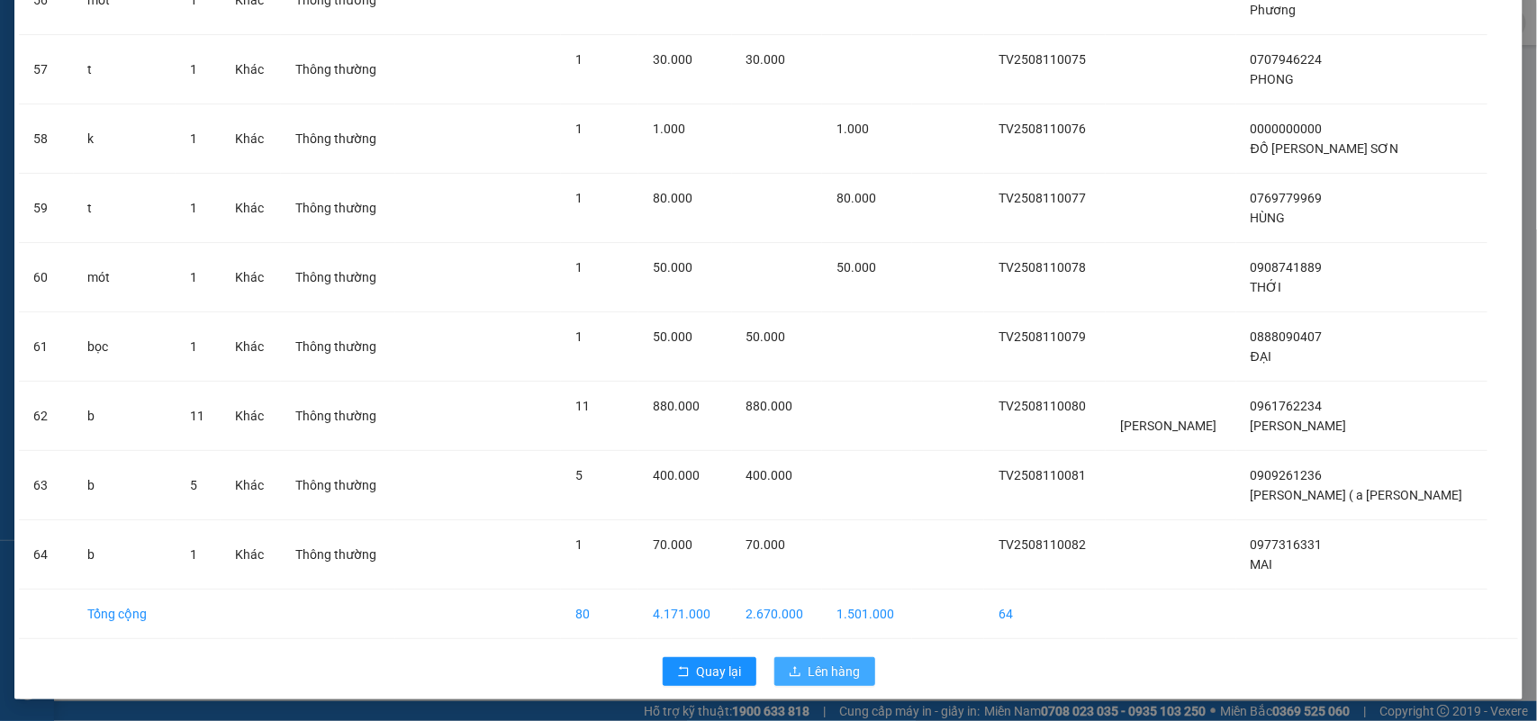
click at [827, 675] on span "Lên hàng" at bounding box center [835, 672] width 52 height 20
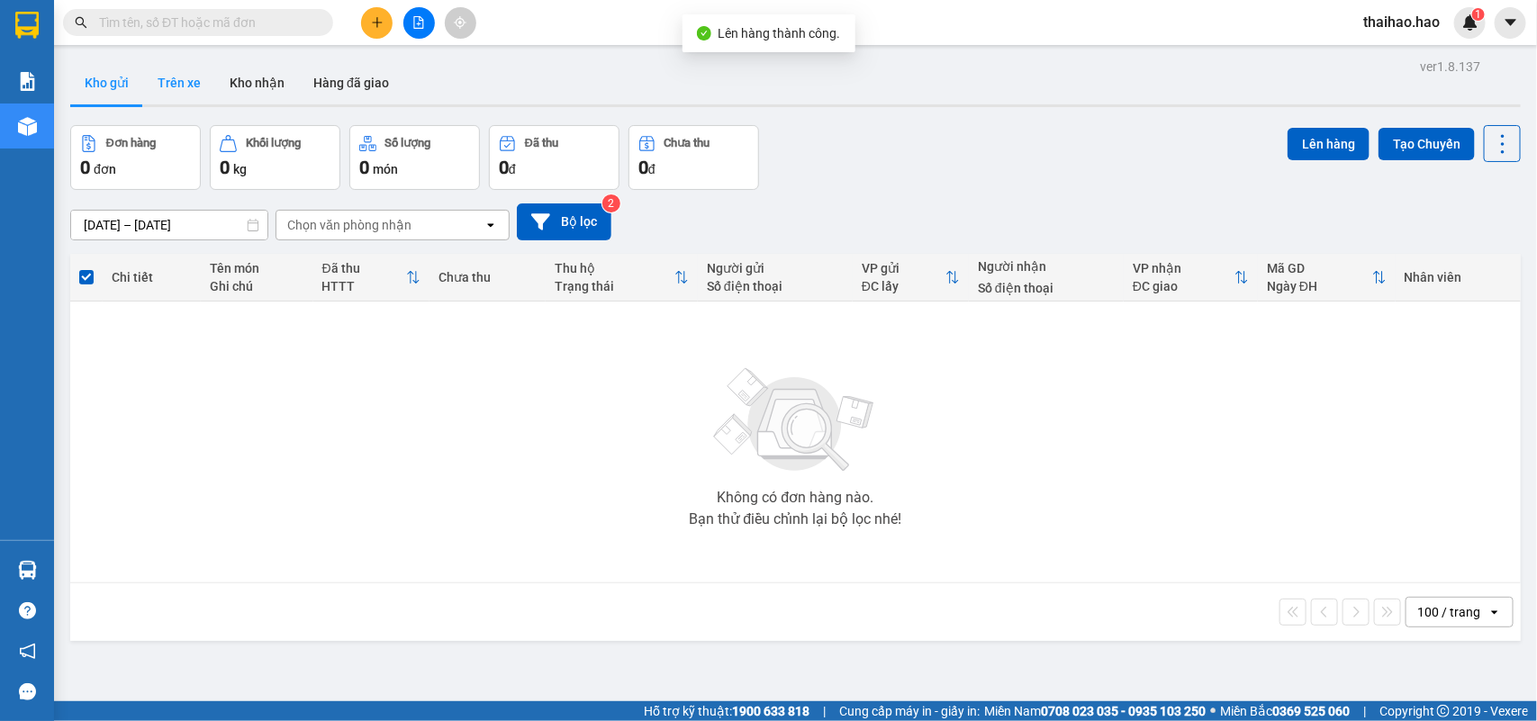
click at [167, 88] on button "Trên xe" at bounding box center [179, 82] width 72 height 43
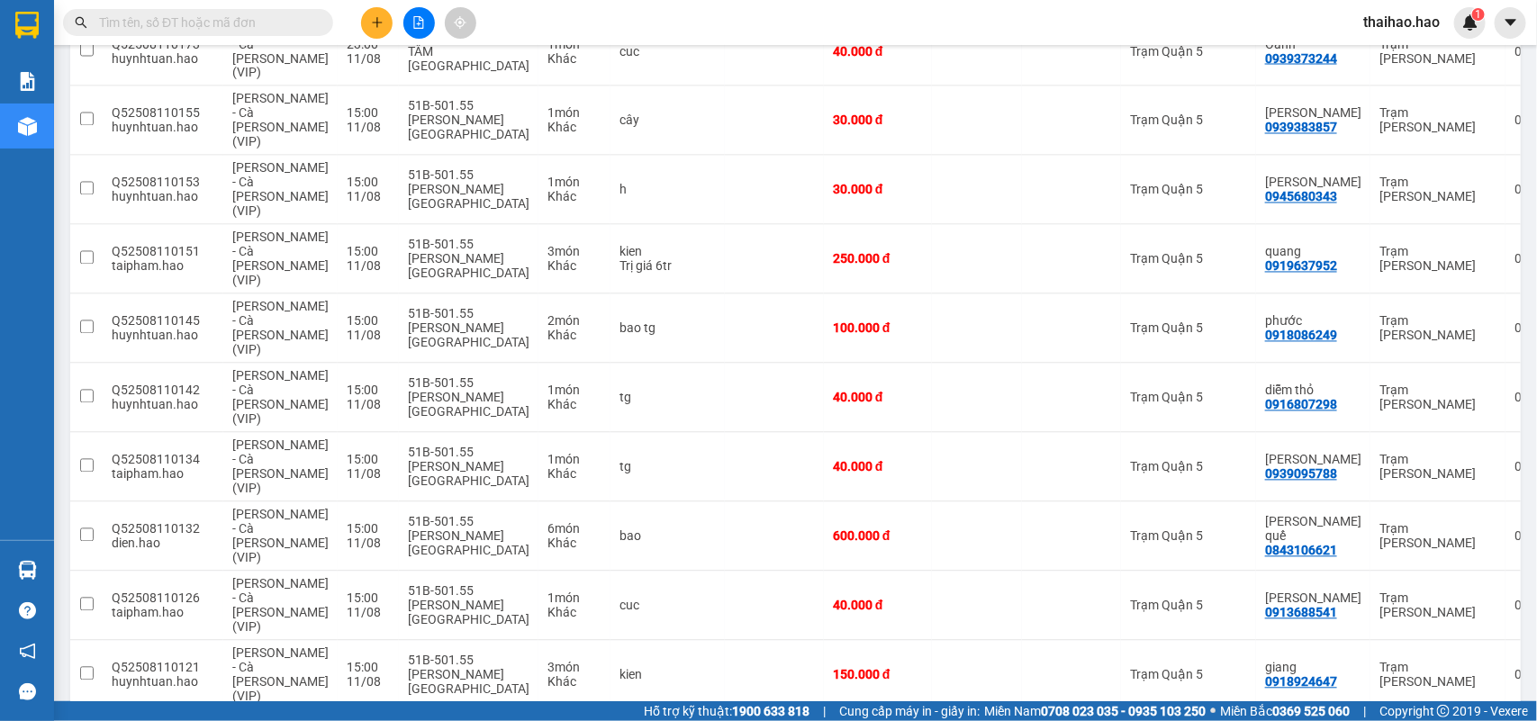
scroll to position [1724, 0]
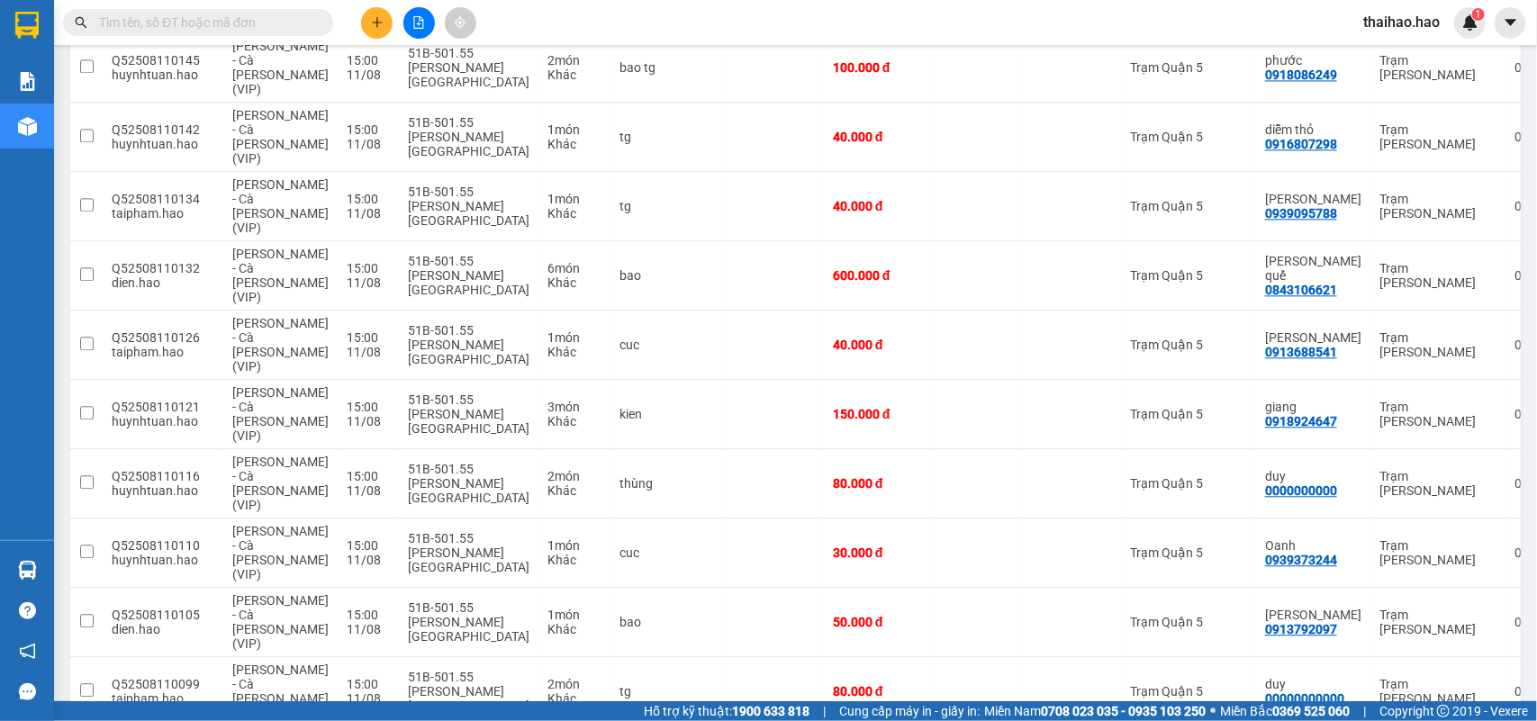
checkbox input "true"
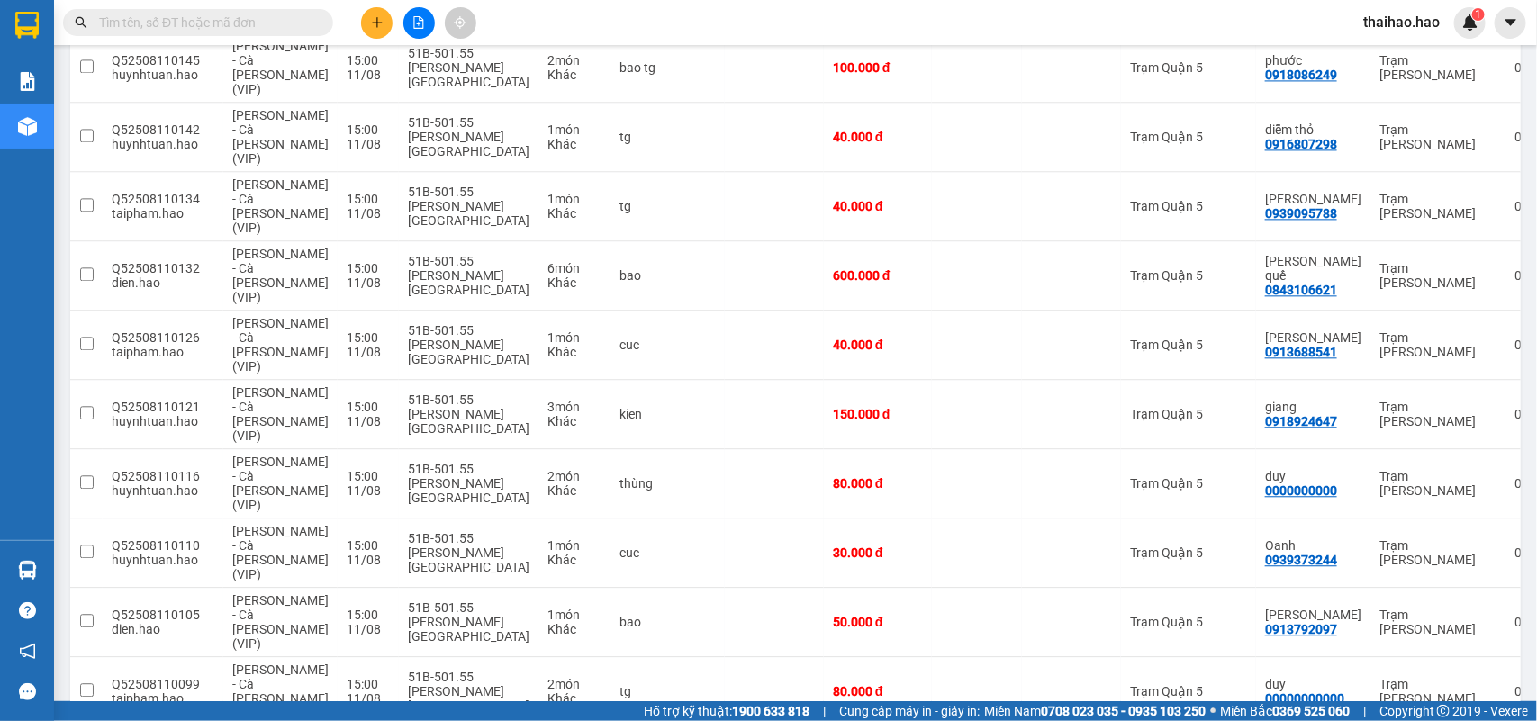
checkbox input "true"
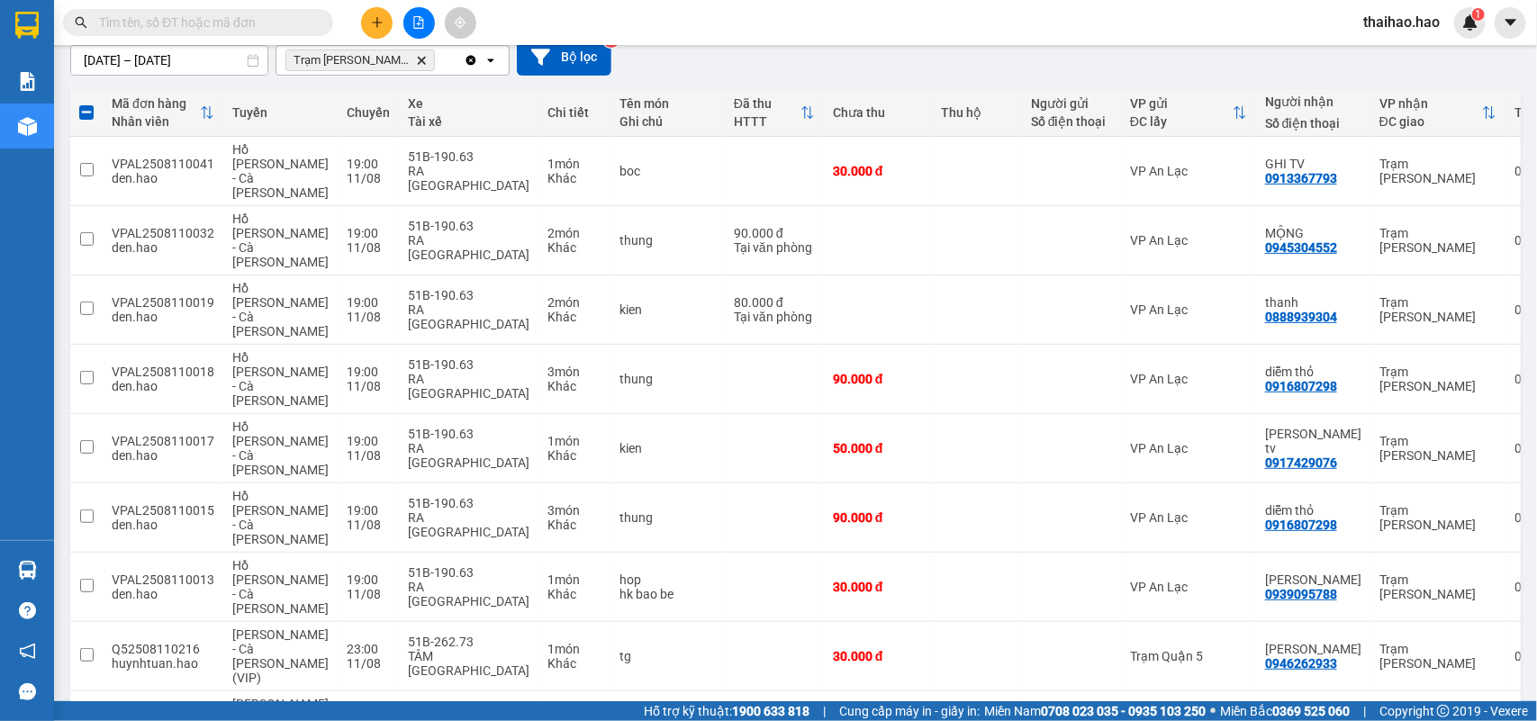
scroll to position [0, 0]
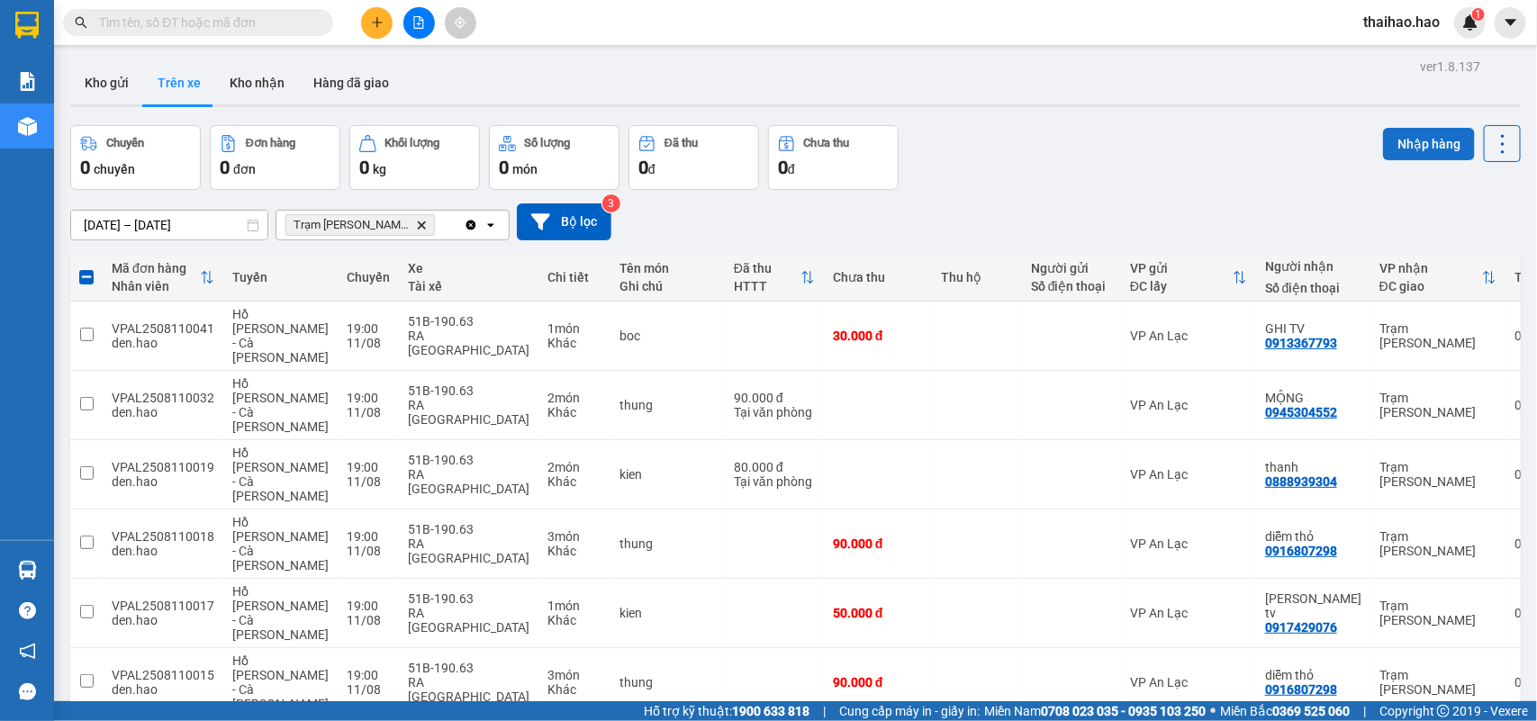
click at [1405, 147] on button "Nhập hàng" at bounding box center [1429, 144] width 92 height 32
checkbox input "false"
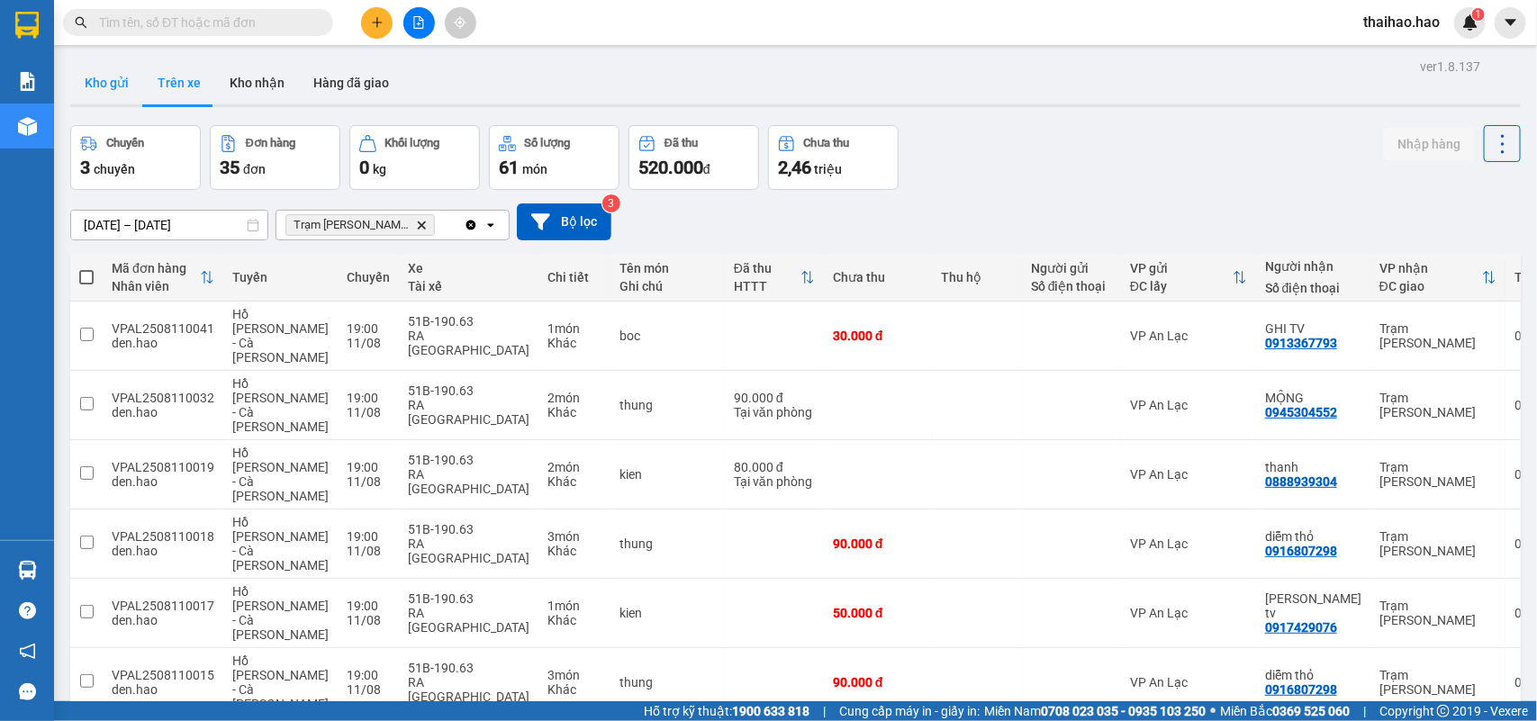
click at [124, 86] on button "Kho gửi" at bounding box center [106, 82] width 73 height 43
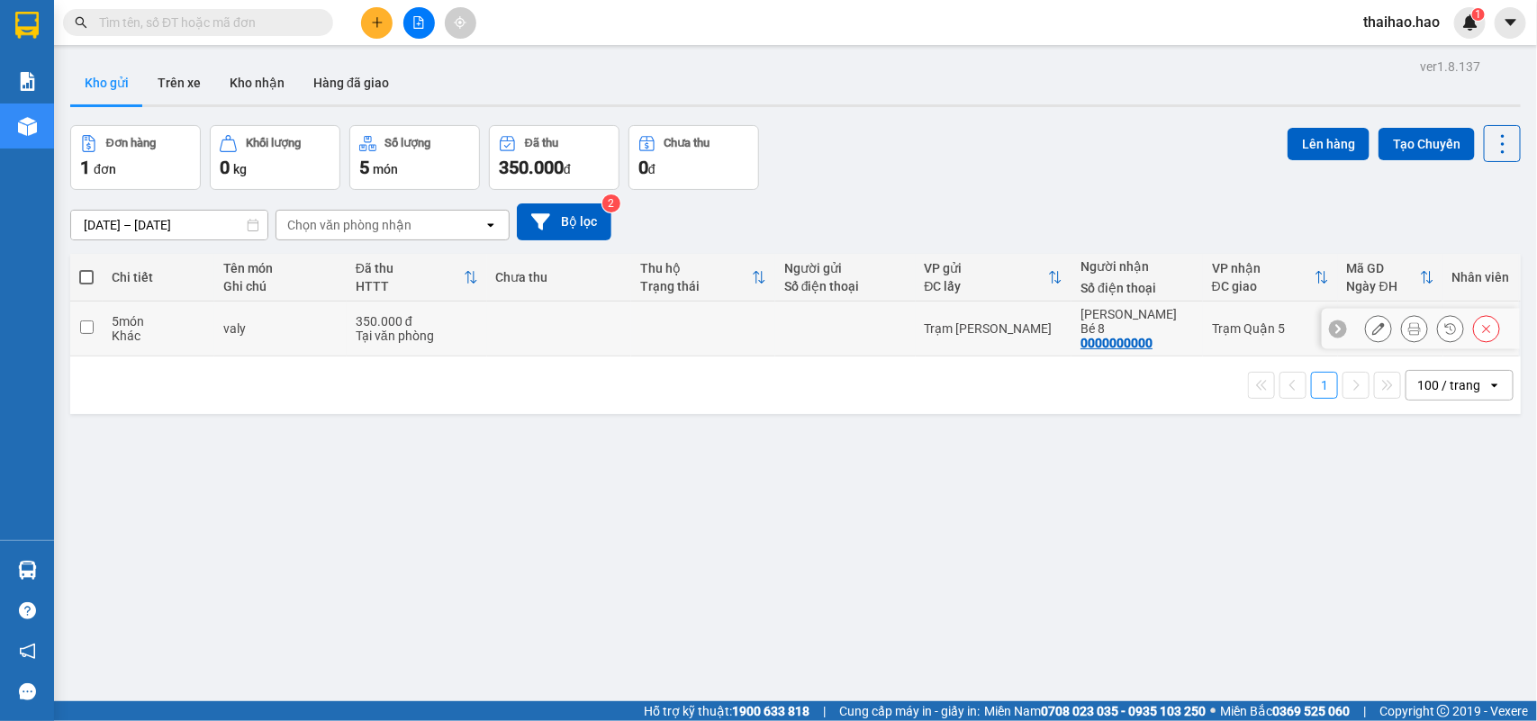
click at [1408, 322] on icon at bounding box center [1414, 328] width 13 height 13
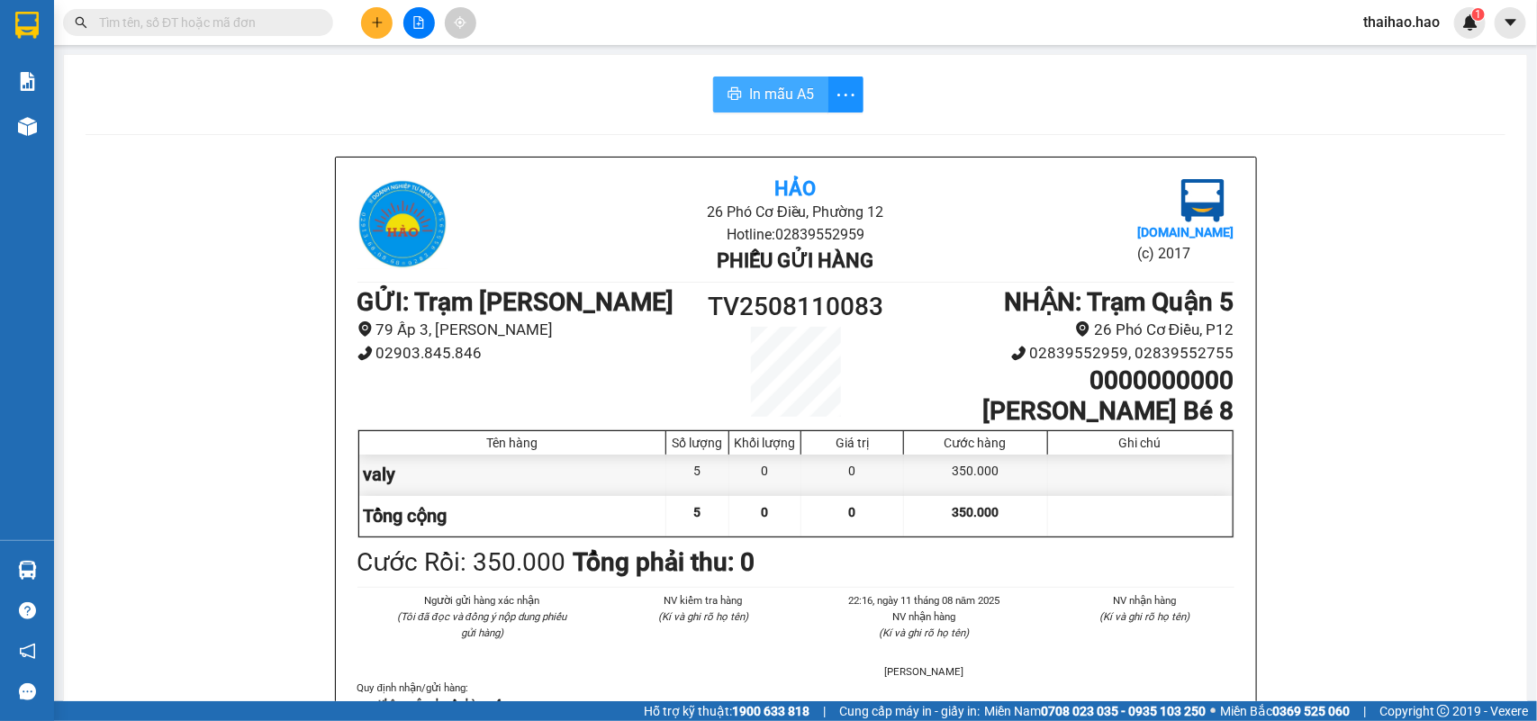
click at [728, 93] on icon "printer" at bounding box center [735, 93] width 14 height 14
